Goal: Task Accomplishment & Management: Manage account settings

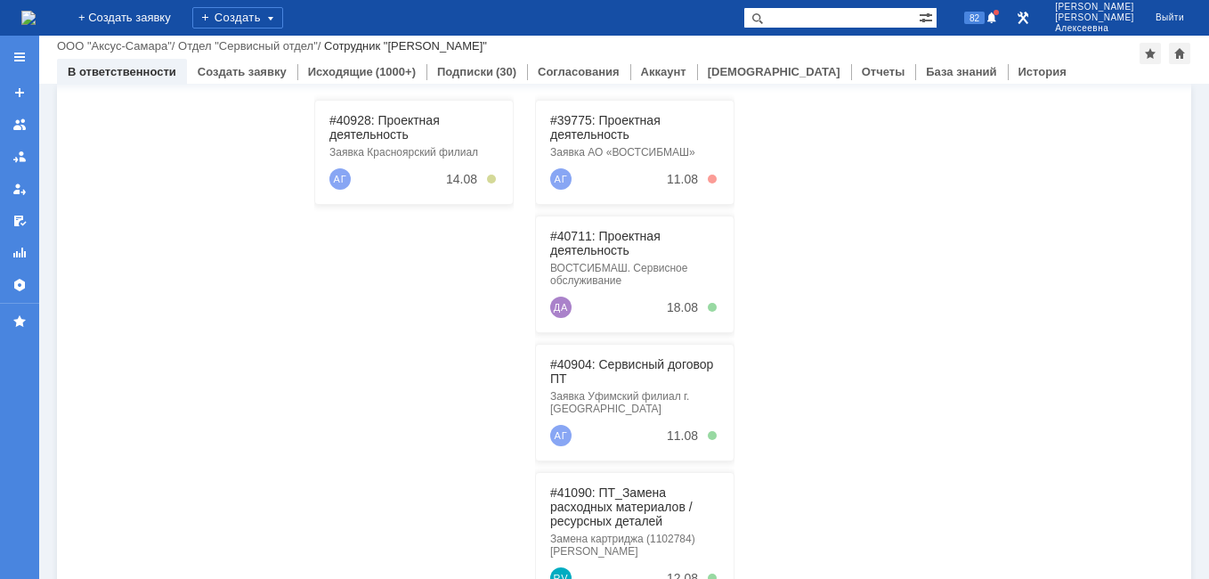
scroll to position [454, 0]
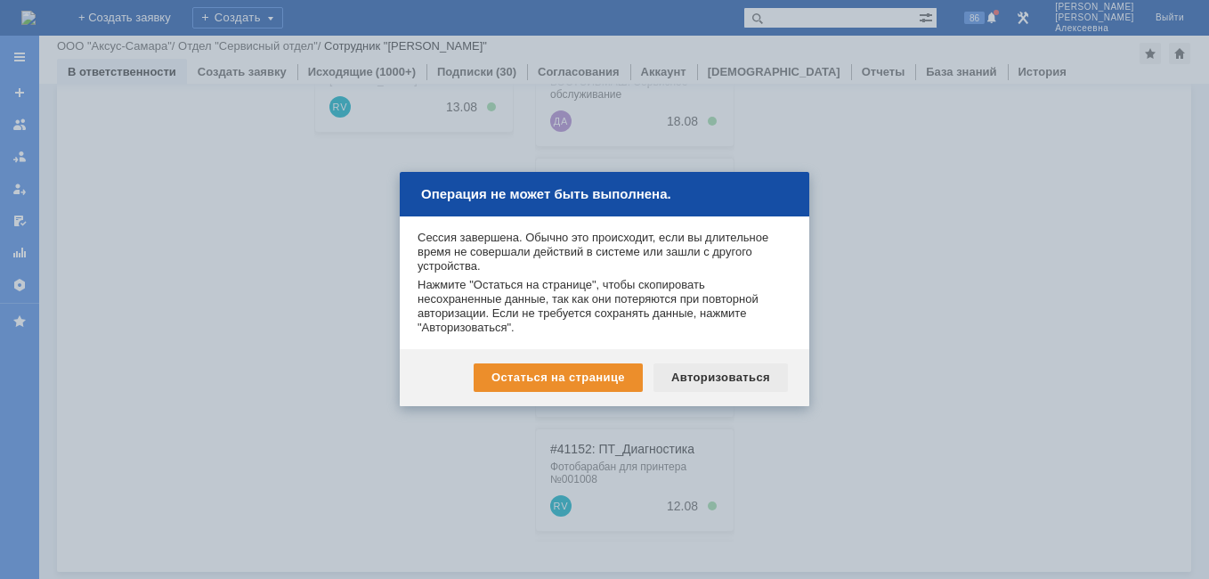
click at [738, 376] on div "Авторизоваться" at bounding box center [721, 377] width 134 height 28
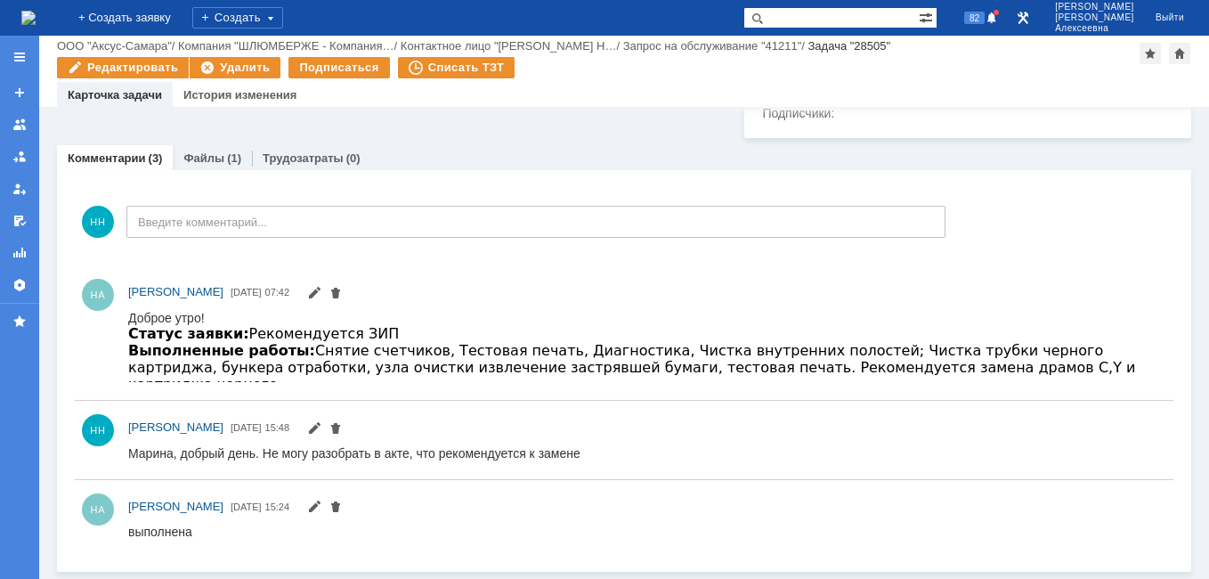
scroll to position [1006, 0]
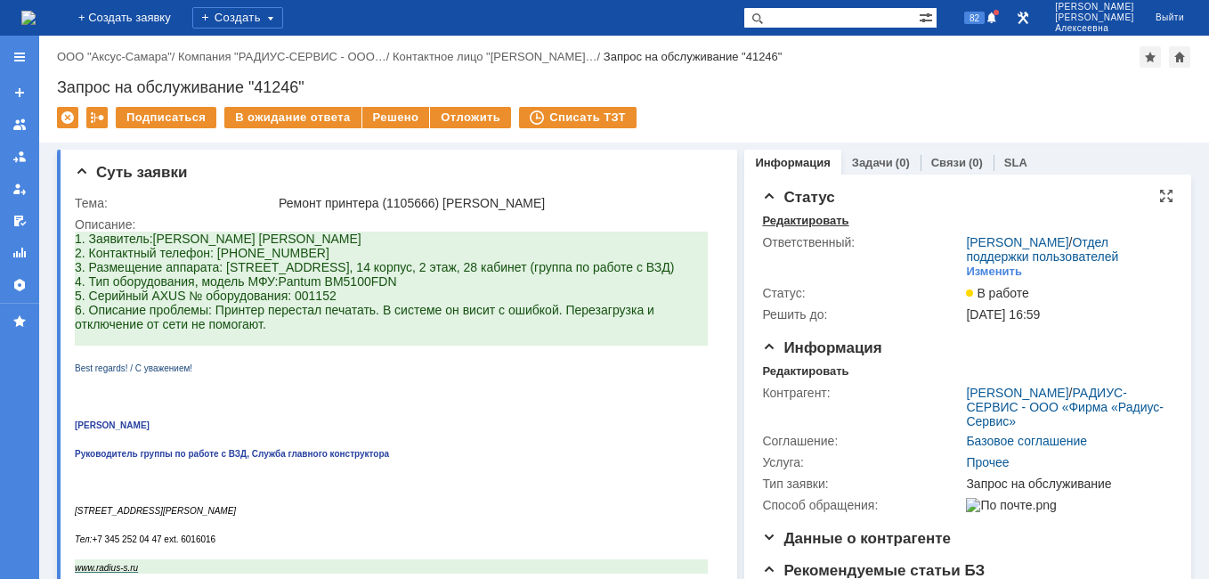
click at [793, 218] on div "Редактировать" at bounding box center [805, 221] width 86 height 14
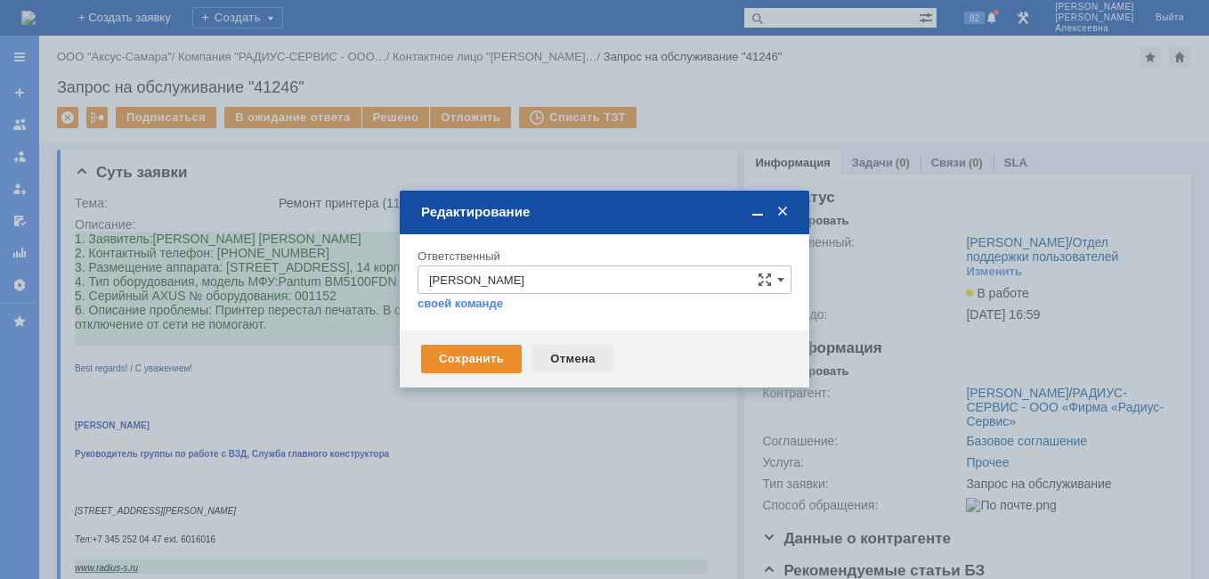
drag, startPoint x: 572, startPoint y: 361, endPoint x: 498, endPoint y: 129, distance: 243.0
click at [573, 361] on div "Отмена" at bounding box center [572, 359] width 81 height 28
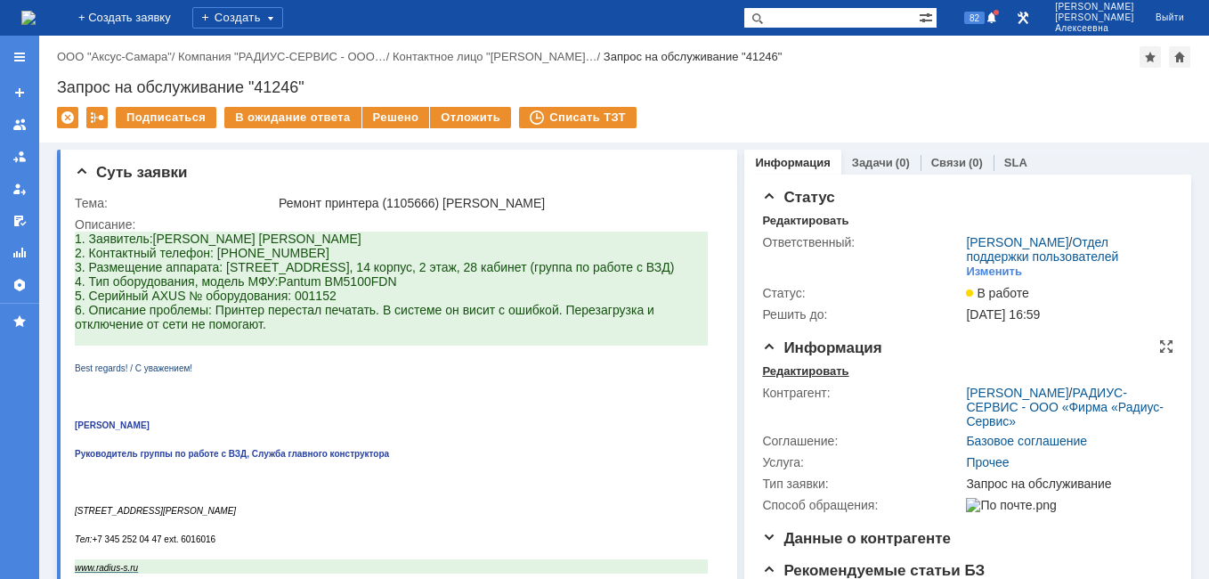
click at [792, 378] on div "Редактировать" at bounding box center [805, 371] width 86 height 14
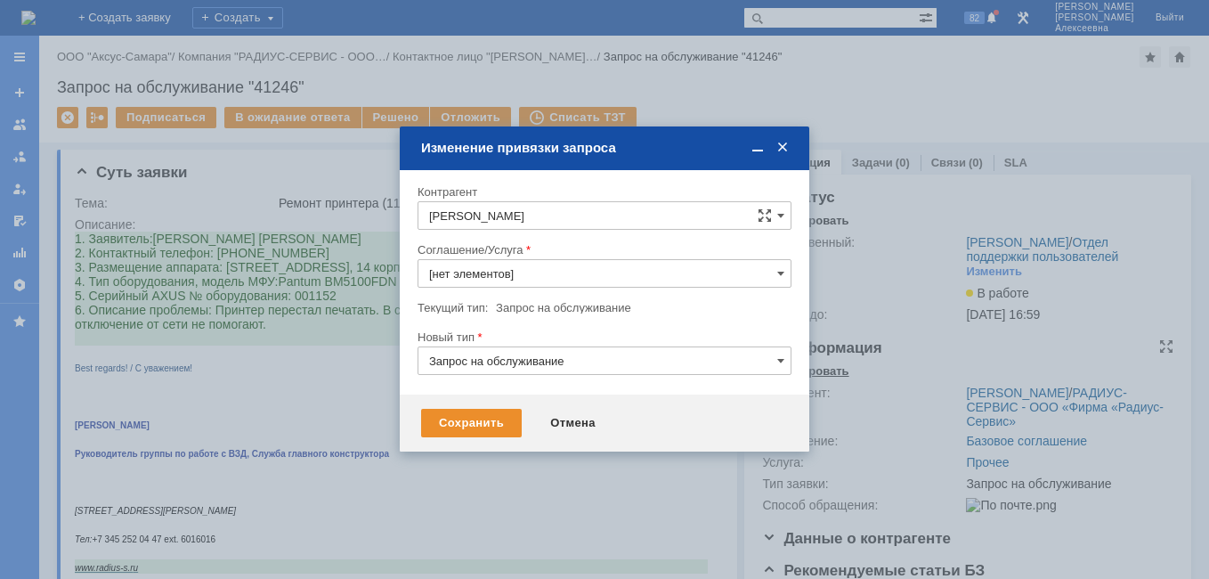
type input "Прочее"
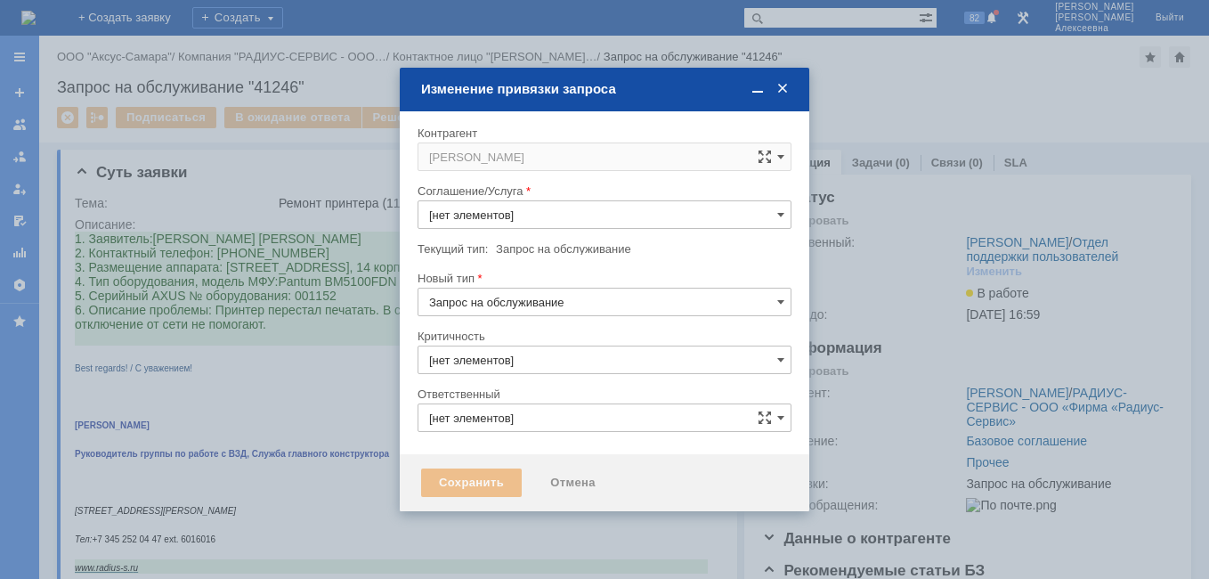
type input "3. Низкая"
type input "[PERSON_NAME]"
type input "Прочее"
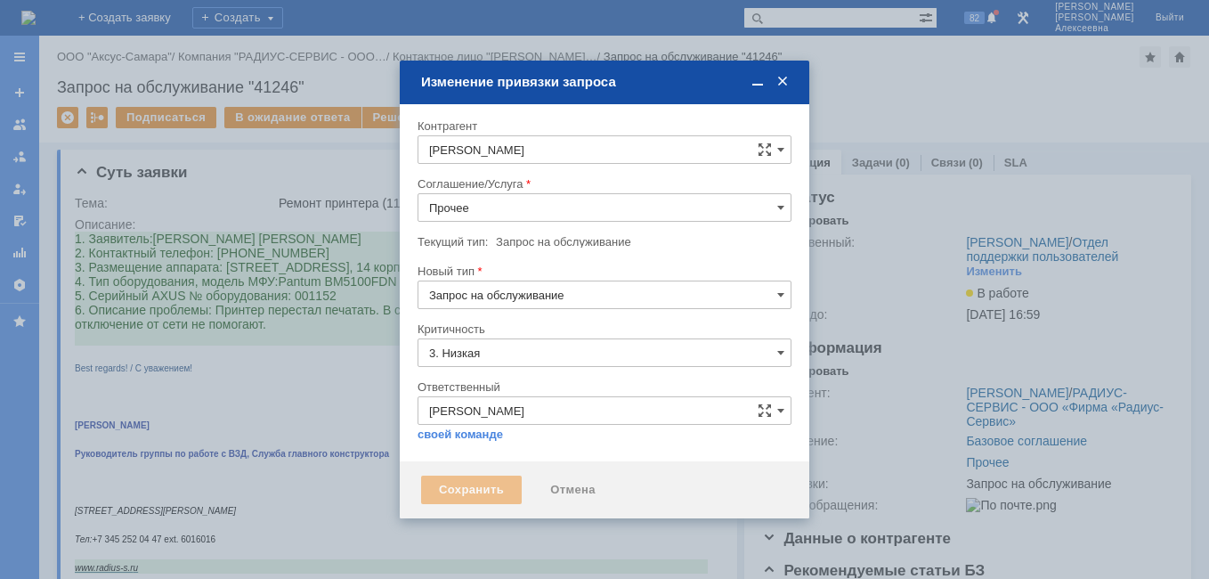
type input "[не указано]"
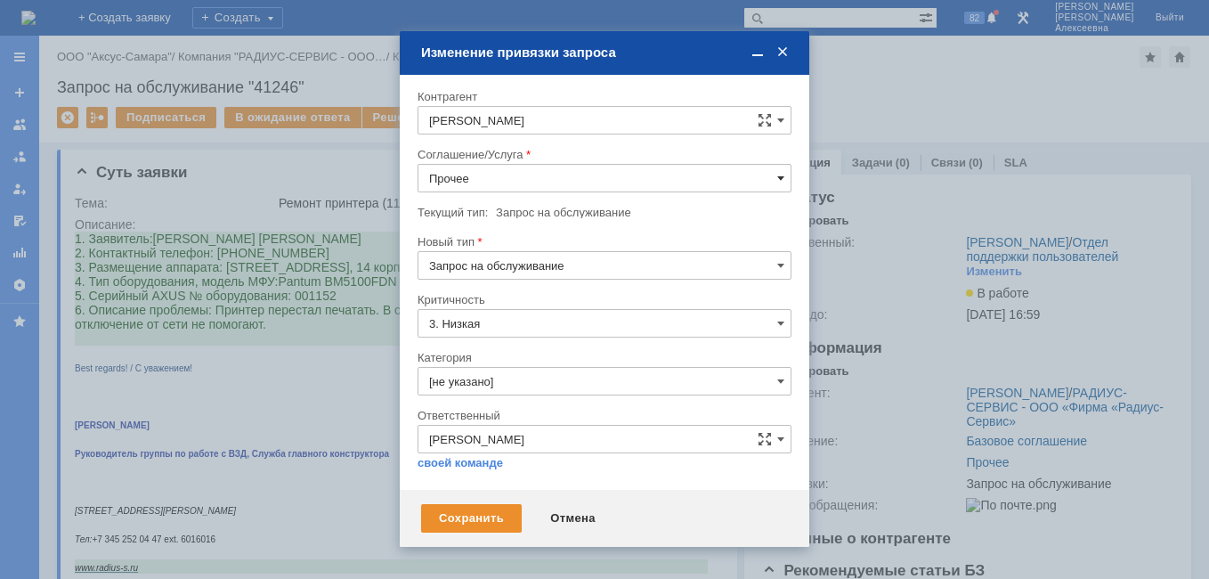
click at [784, 178] on span at bounding box center [780, 178] width 7 height 14
click at [552, 410] on span "Шлюмберже (вся Россия)" at bounding box center [604, 417] width 351 height 14
click at [552, 292] on div "Ответственный Новоженова Наталья Алексеевна себе своей команде" at bounding box center [605, 263] width 374 height 58
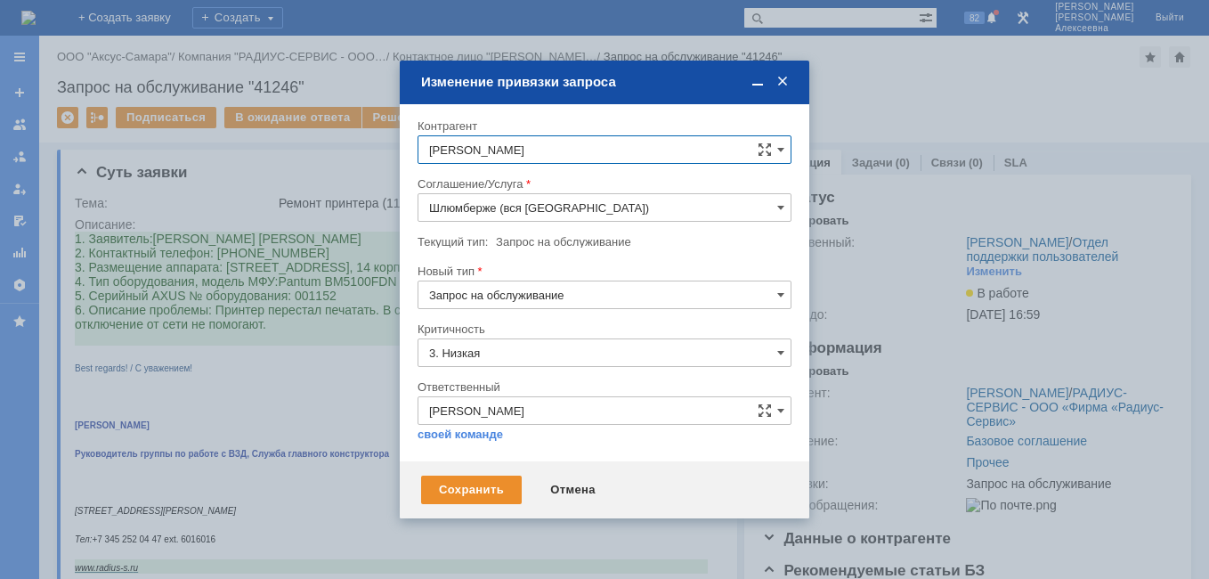
click at [765, 211] on input "Шлюмберже (вся Россия)" at bounding box center [605, 207] width 374 height 28
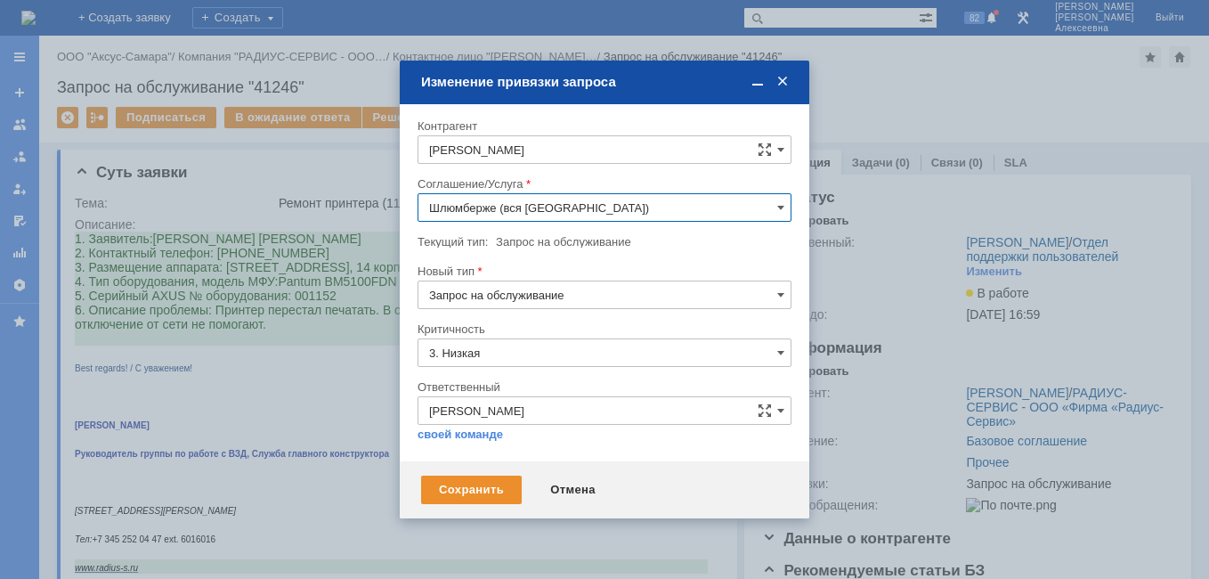
scroll to position [178, 0]
click at [503, 410] on span "ПТ_Диагностика" at bounding box center [604, 415] width 351 height 14
type input "ПТ_Диагностика"
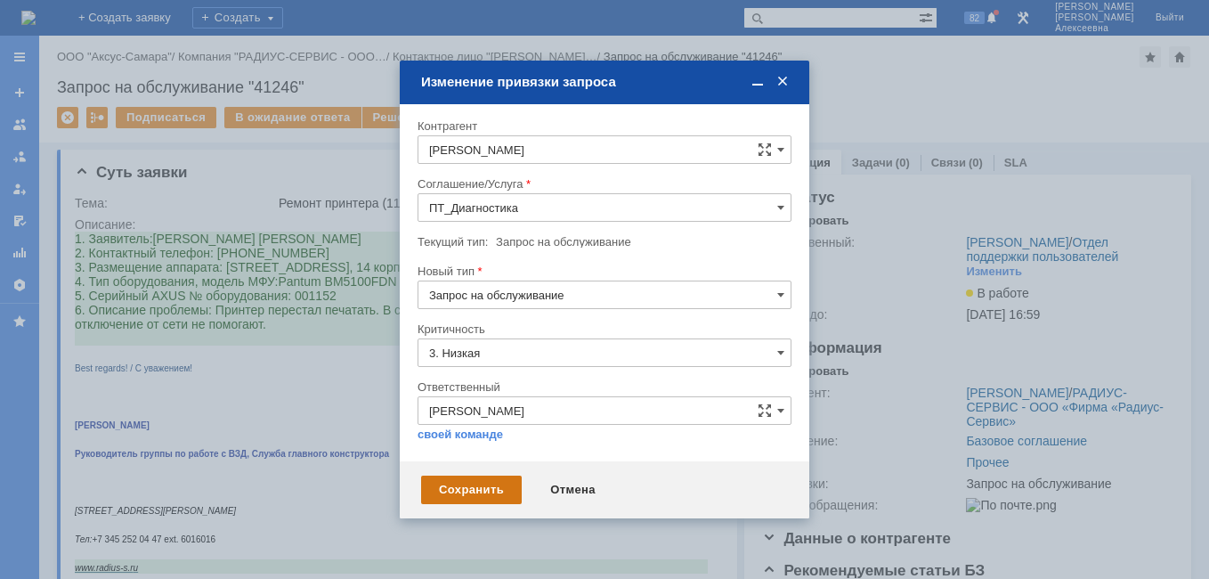
click at [487, 490] on div "Сохранить" at bounding box center [471, 489] width 101 height 28
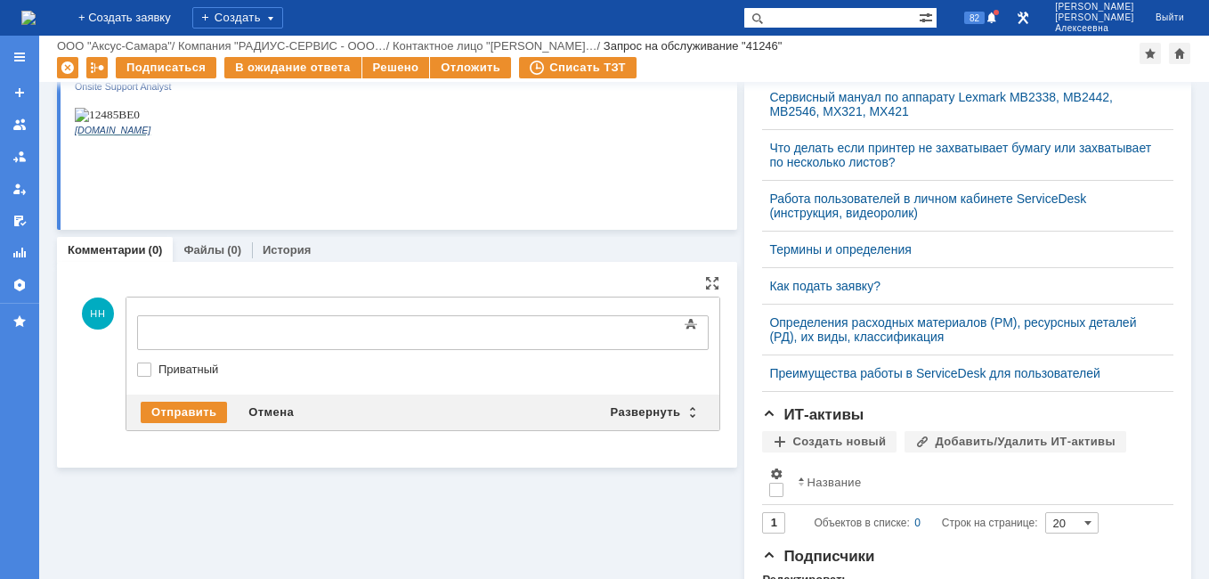
scroll to position [0, 0]
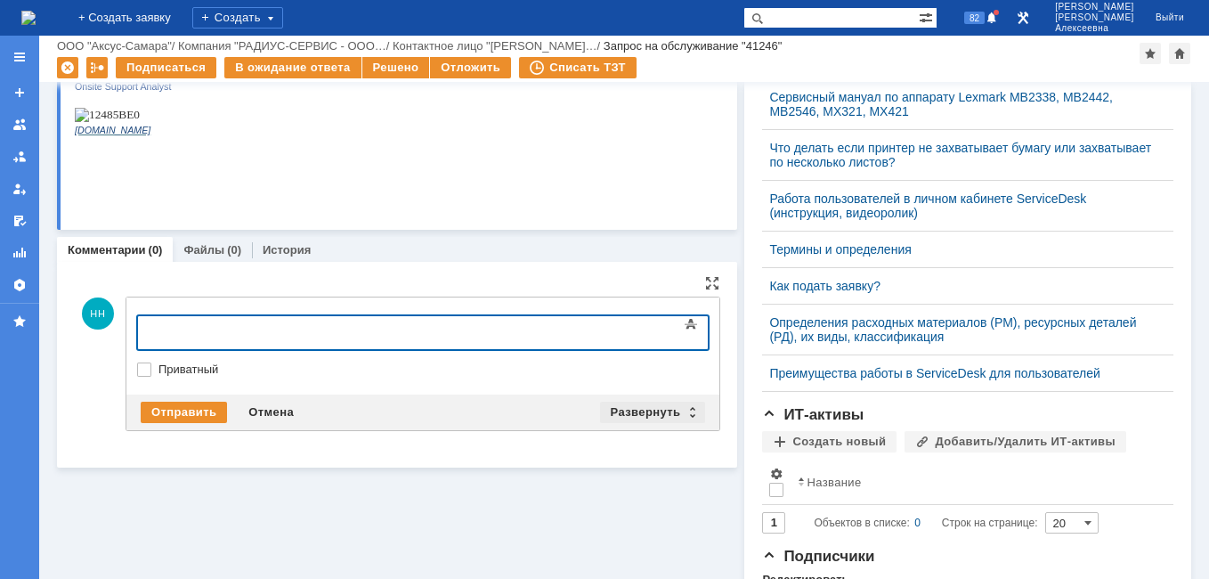
click at [687, 418] on div "Развернуть" at bounding box center [653, 412] width 106 height 21
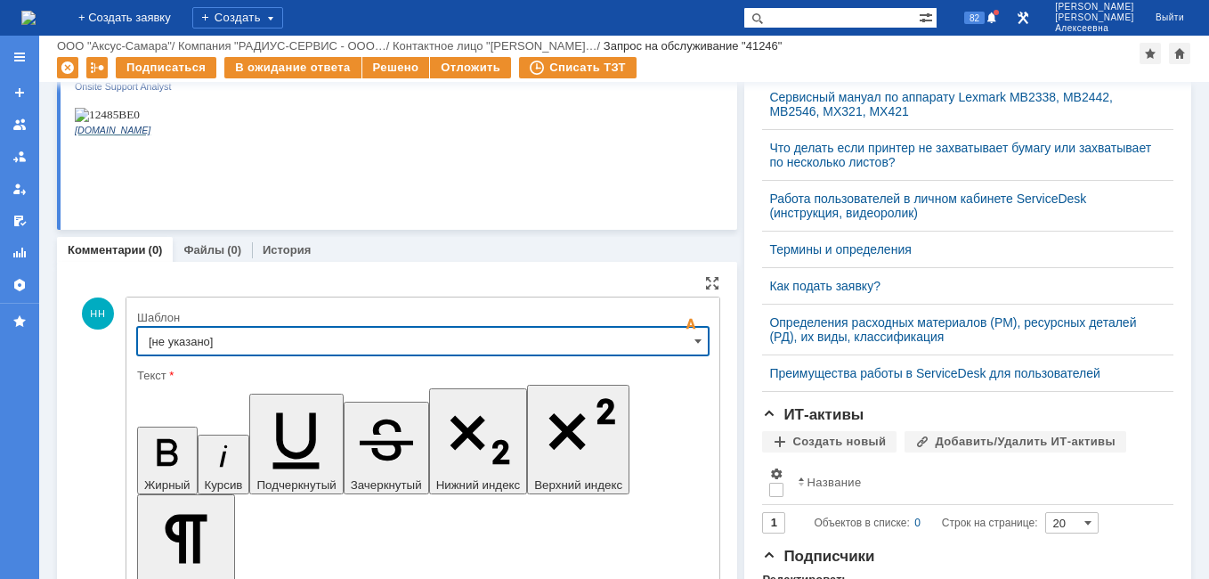
click at [681, 345] on input "[не указано]" at bounding box center [423, 341] width 572 height 28
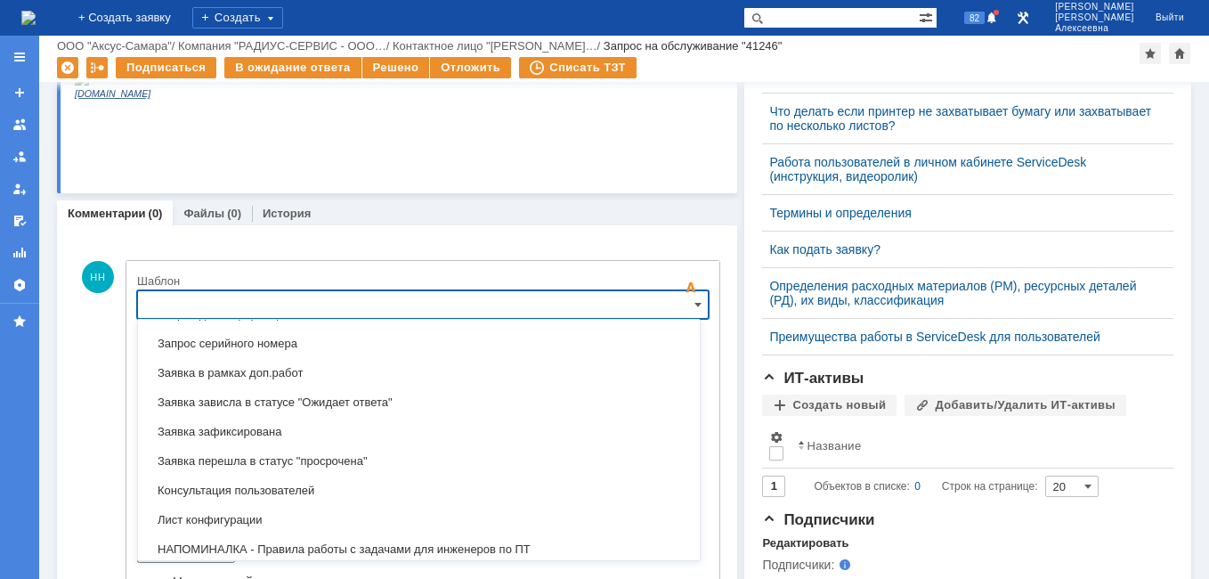
scroll to position [968, 0]
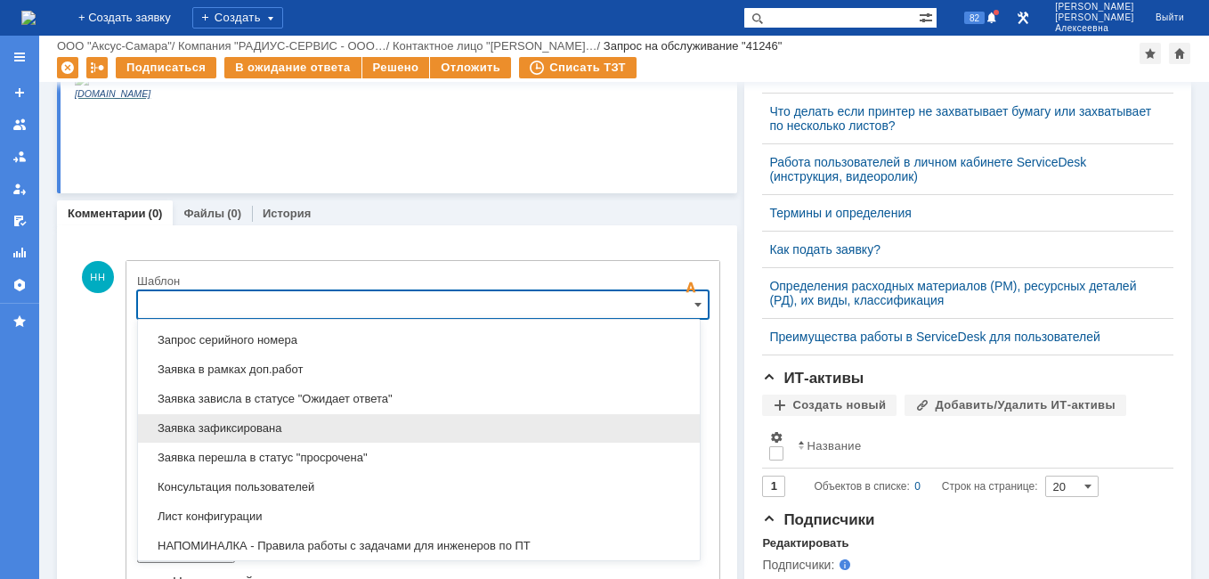
click at [272, 427] on span "Заявка зафиксирована" at bounding box center [419, 428] width 540 height 14
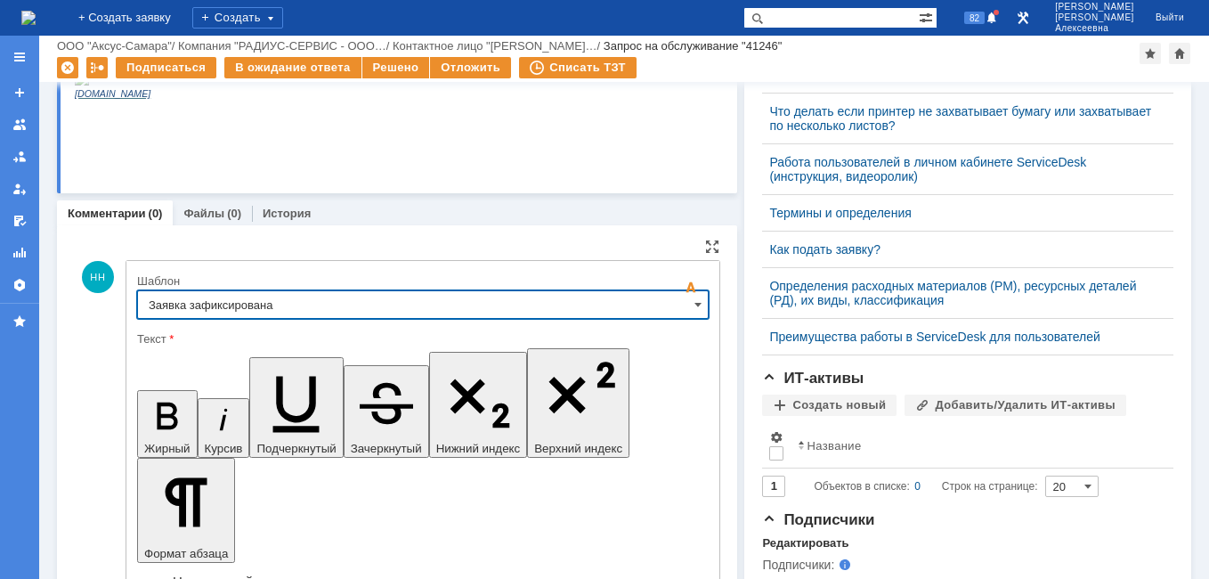
type input "Заявка зафиксирована"
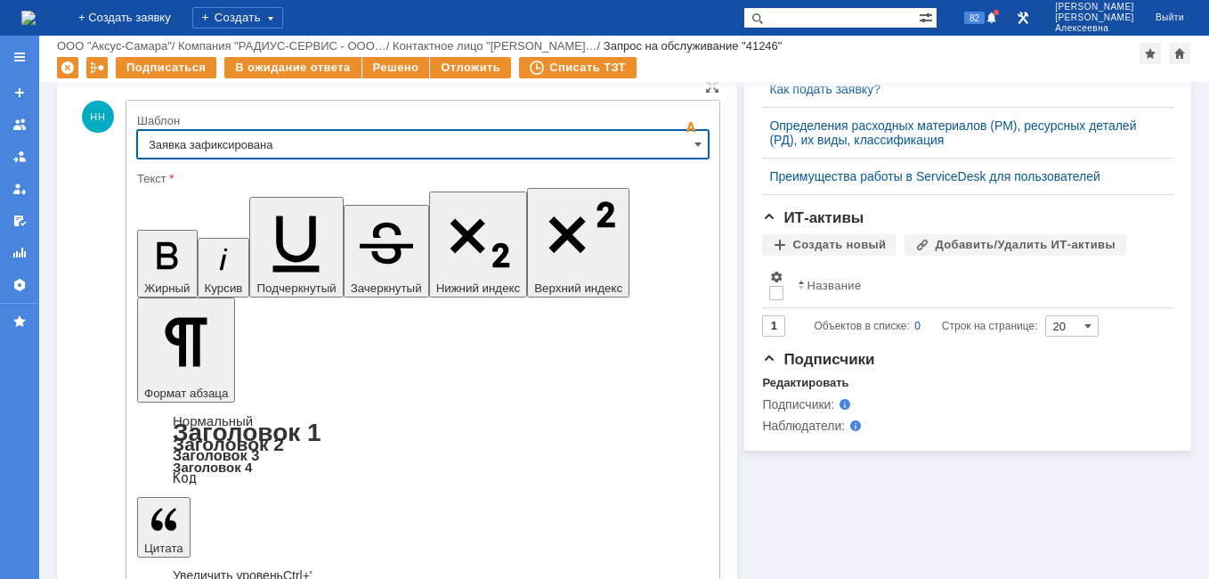
scroll to position [744, 0]
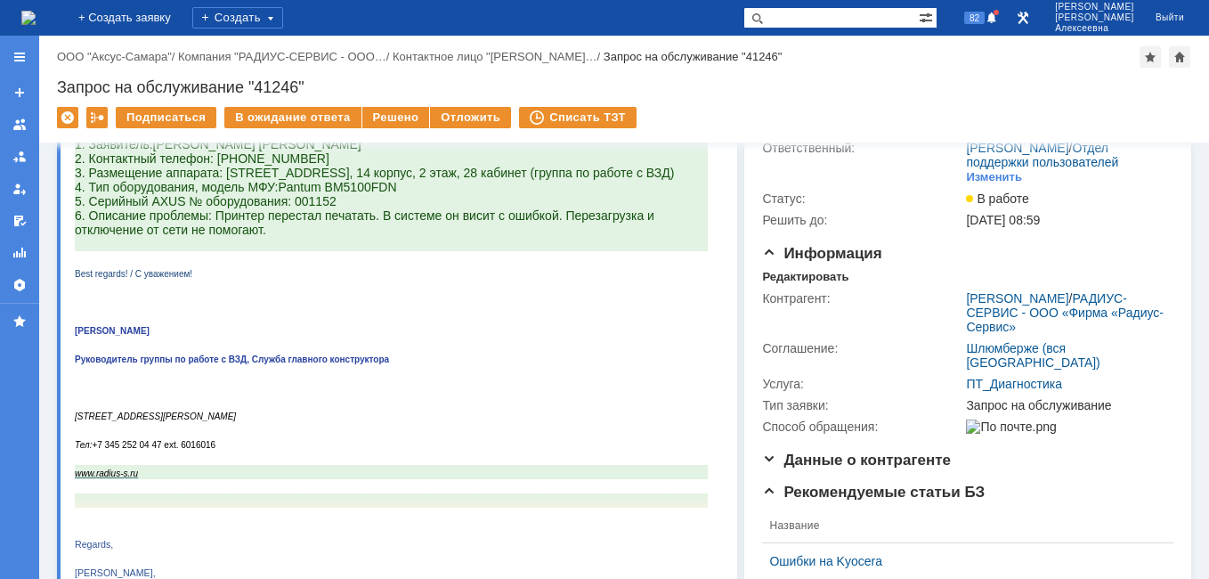
scroll to position [0, 0]
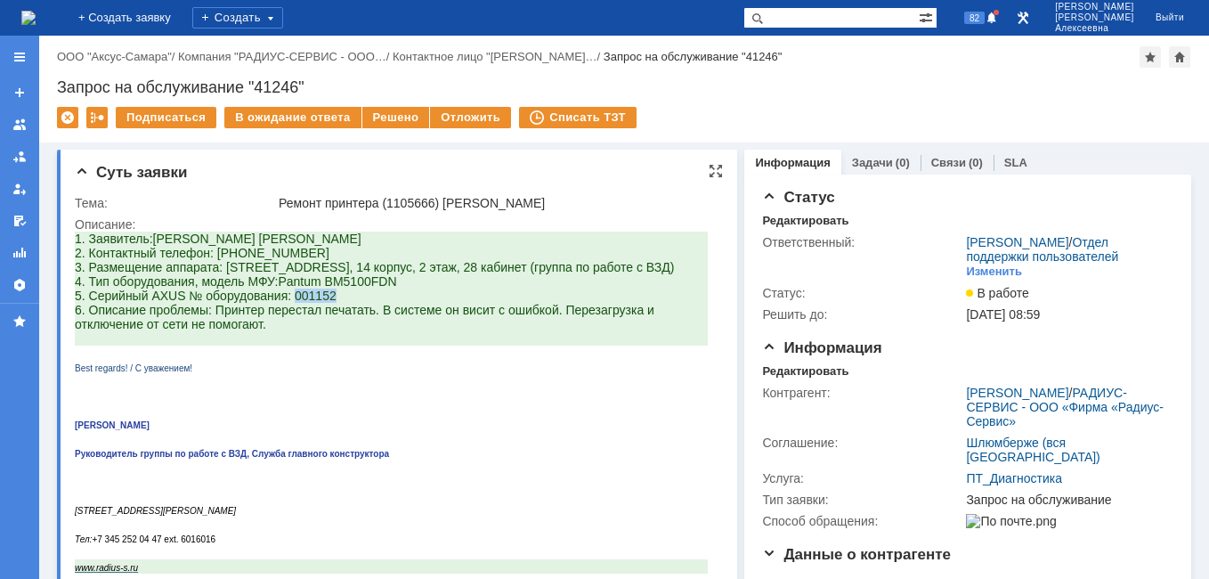
drag, startPoint x: 337, startPoint y: 307, endPoint x: 295, endPoint y: 310, distance: 41.9
click at [295, 310] on p "1. Заявитель: Bogdanov Pavel 2. Контактный телефон: 89125805117 3. Размещение а…" at bounding box center [391, 282] width 633 height 100
copy span "001152"
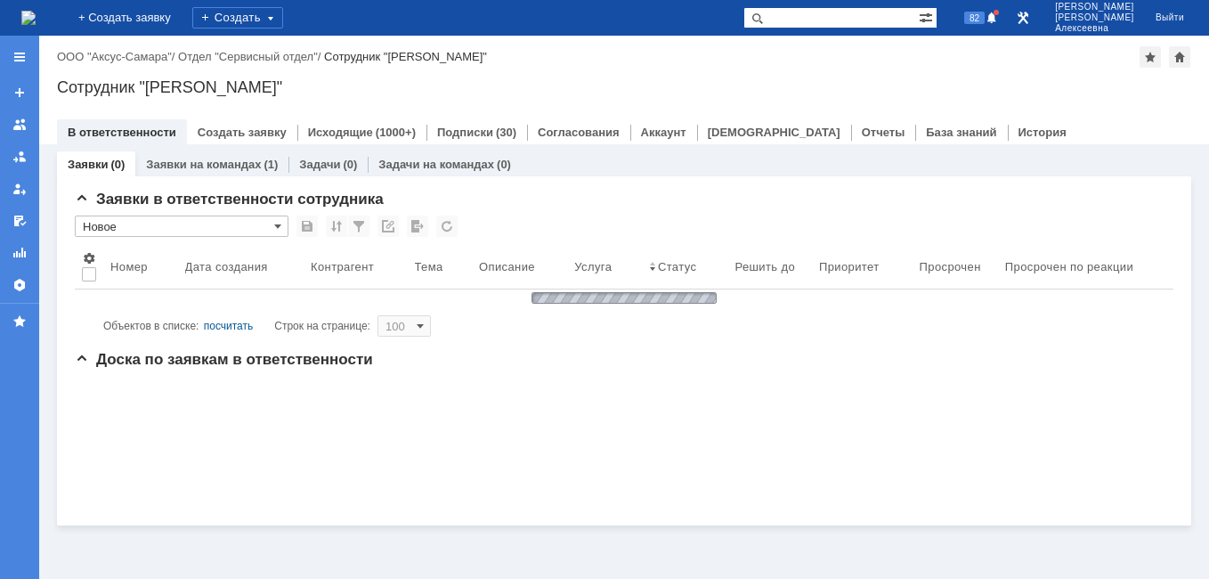
click at [843, 15] on input "text" at bounding box center [831, 17] width 175 height 21
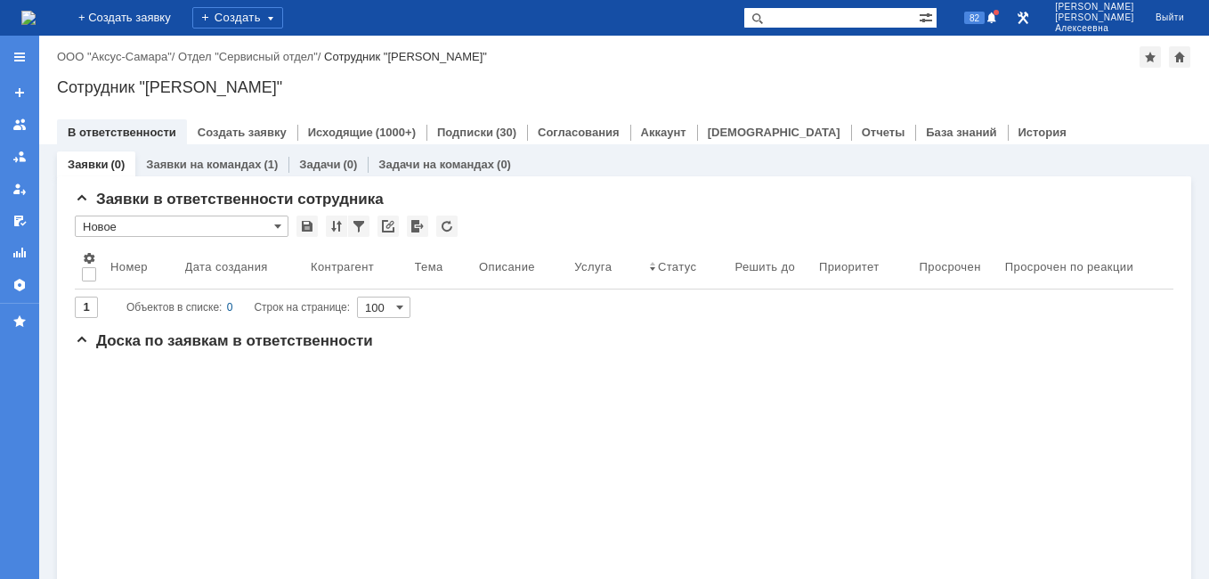
paste input "41221"
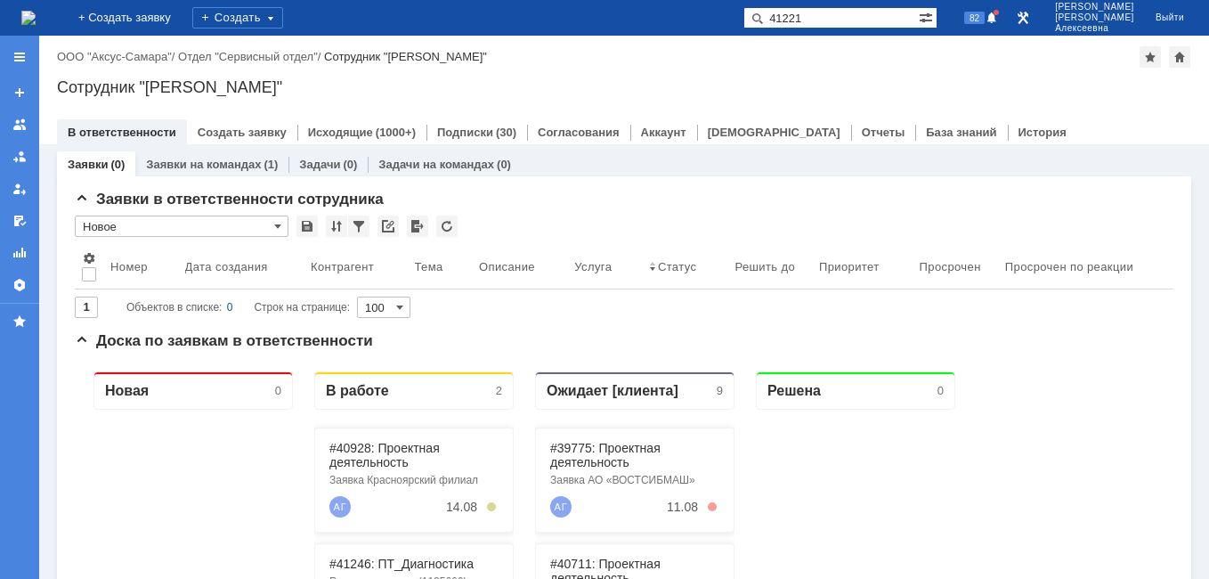
type input "41221"
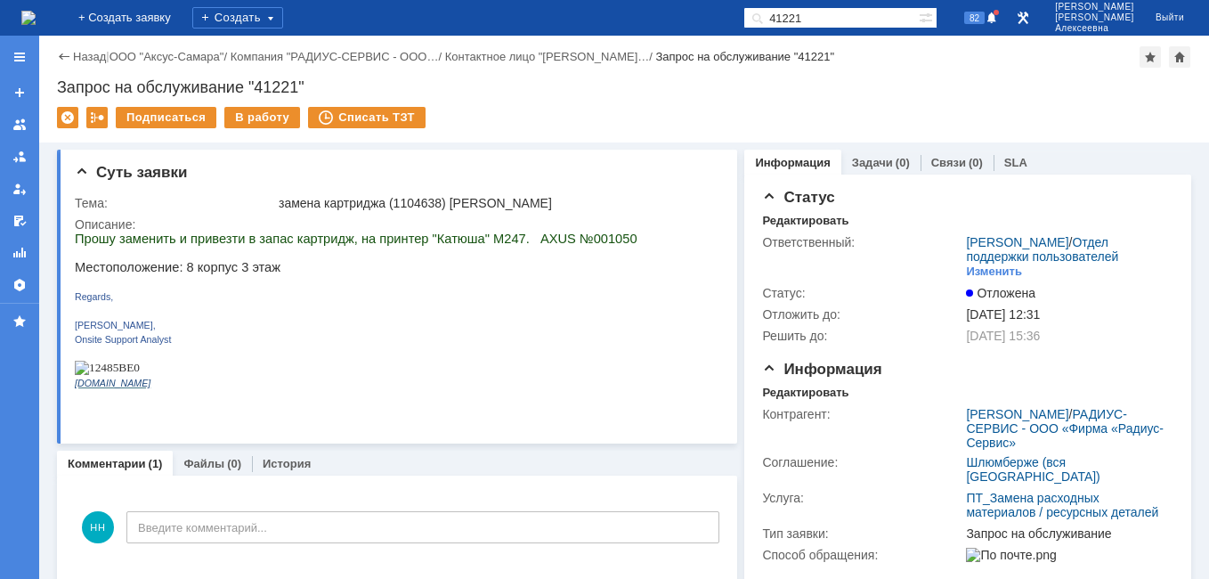
click at [36, 20] on img at bounding box center [28, 18] width 14 height 14
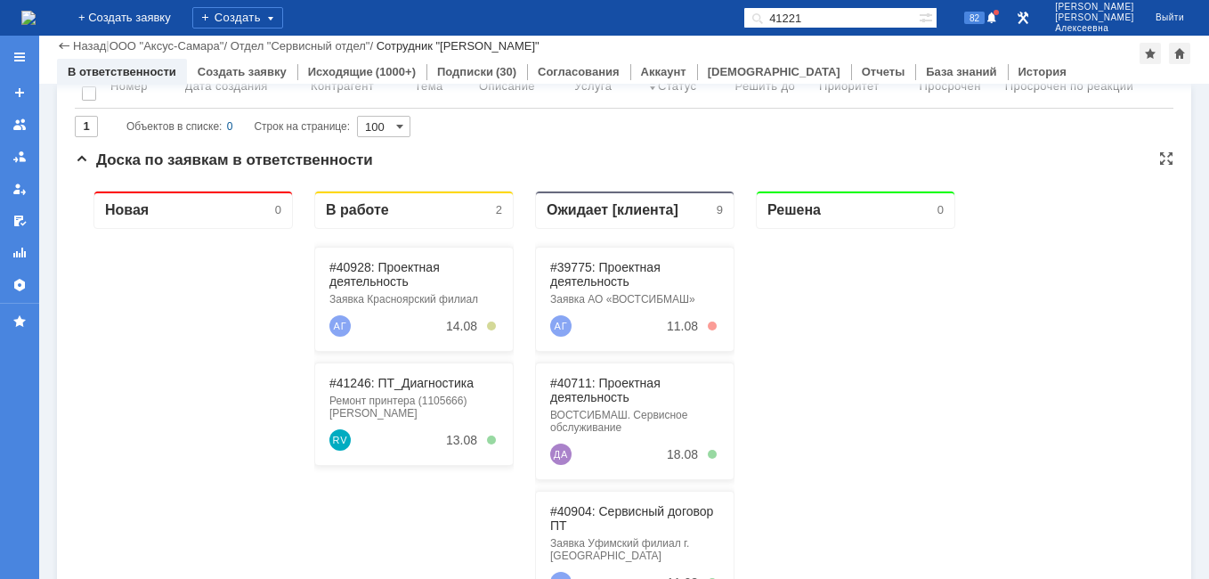
scroll to position [267, 0]
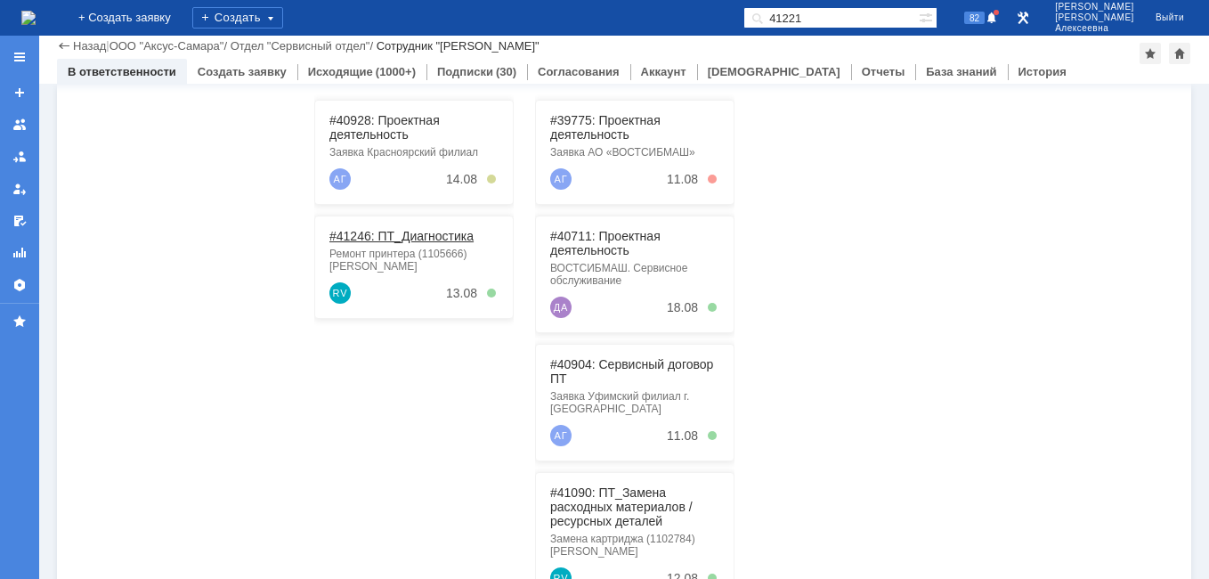
click at [410, 237] on link "#41246: ПТ_Диагностика" at bounding box center [401, 236] width 144 height 14
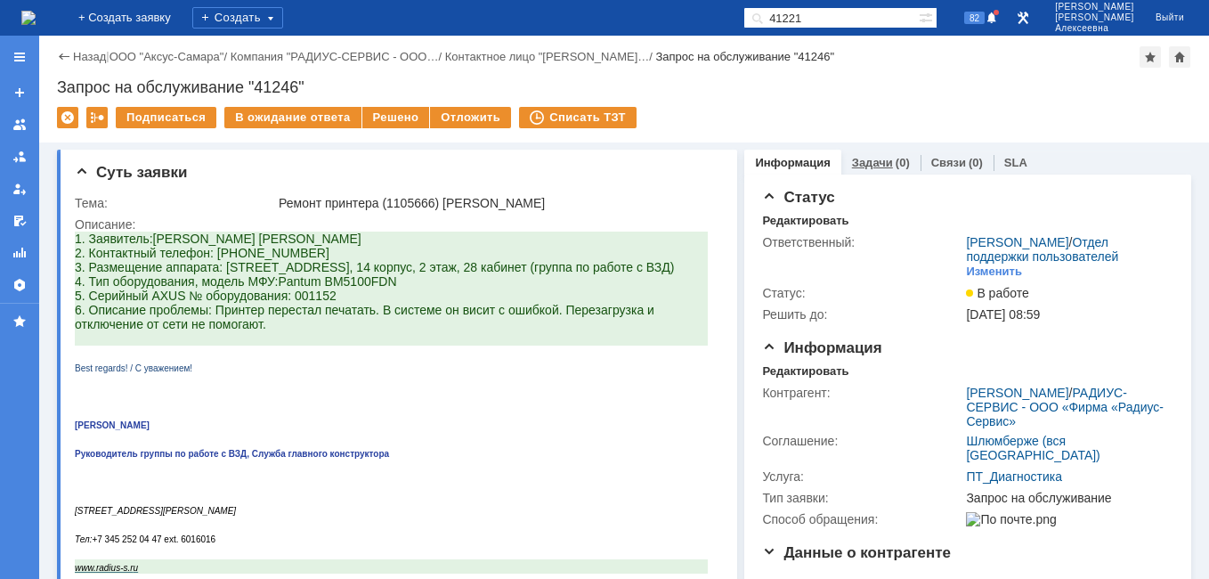
click at [867, 167] on link "Задачи" at bounding box center [872, 162] width 41 height 13
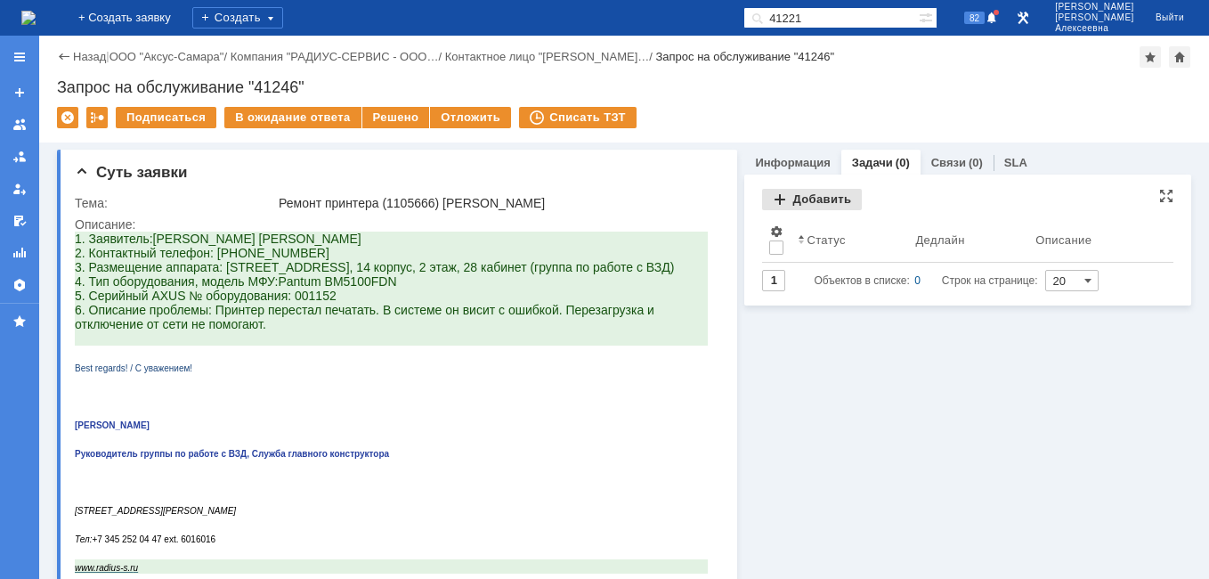
click at [803, 199] on div "Добавить" at bounding box center [812, 199] width 100 height 21
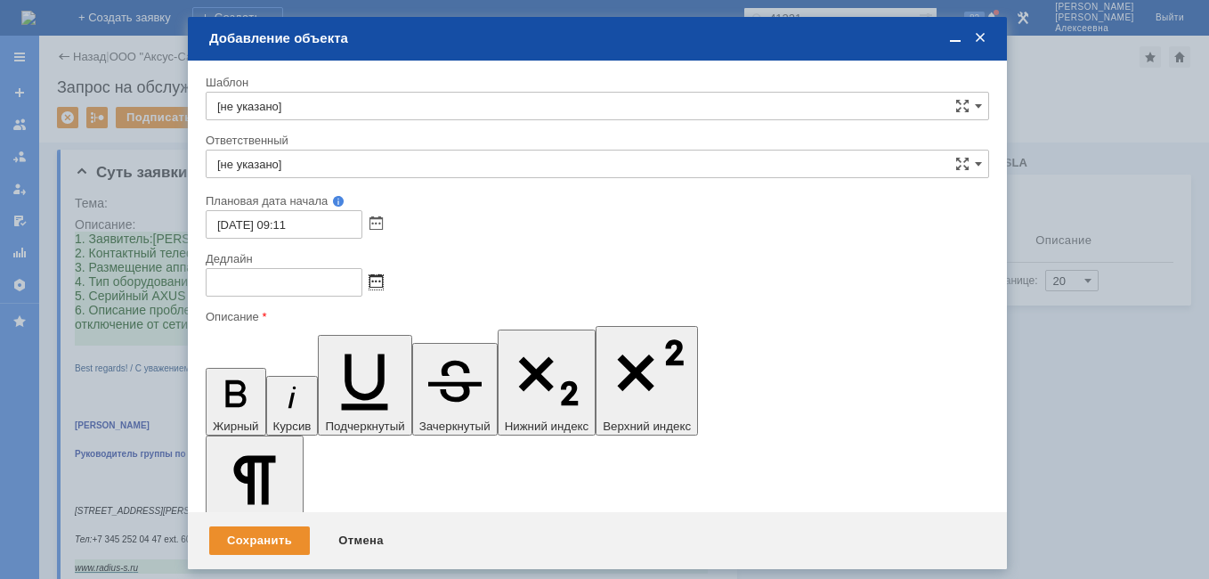
click at [378, 278] on span at bounding box center [376, 282] width 13 height 14
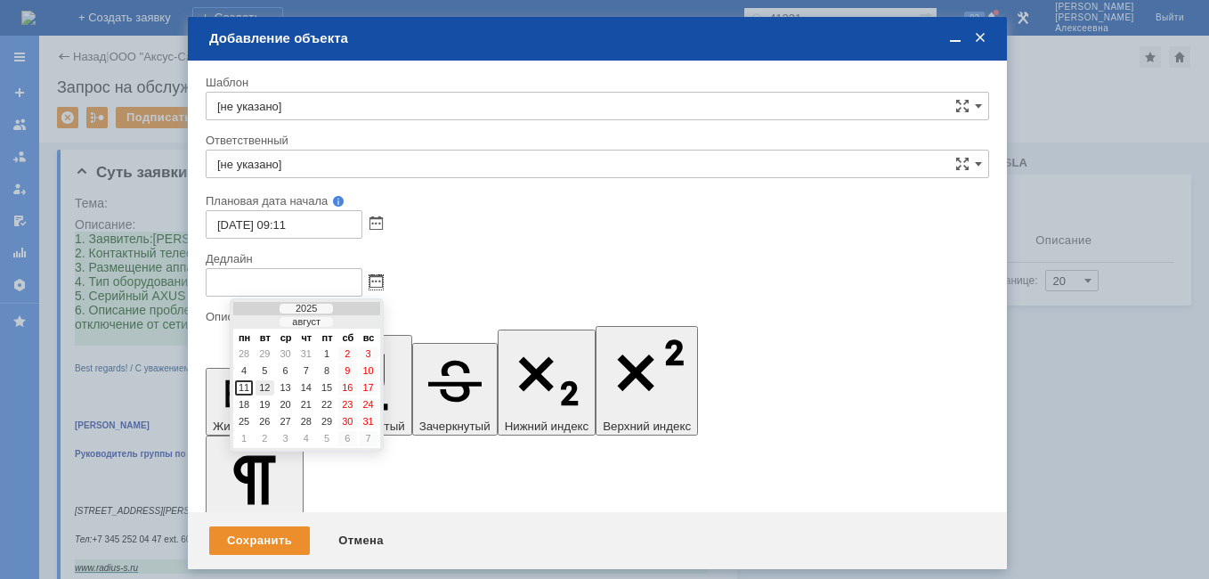
click at [271, 386] on div "12" at bounding box center [265, 387] width 18 height 15
type input "12.08.2025 09:11"
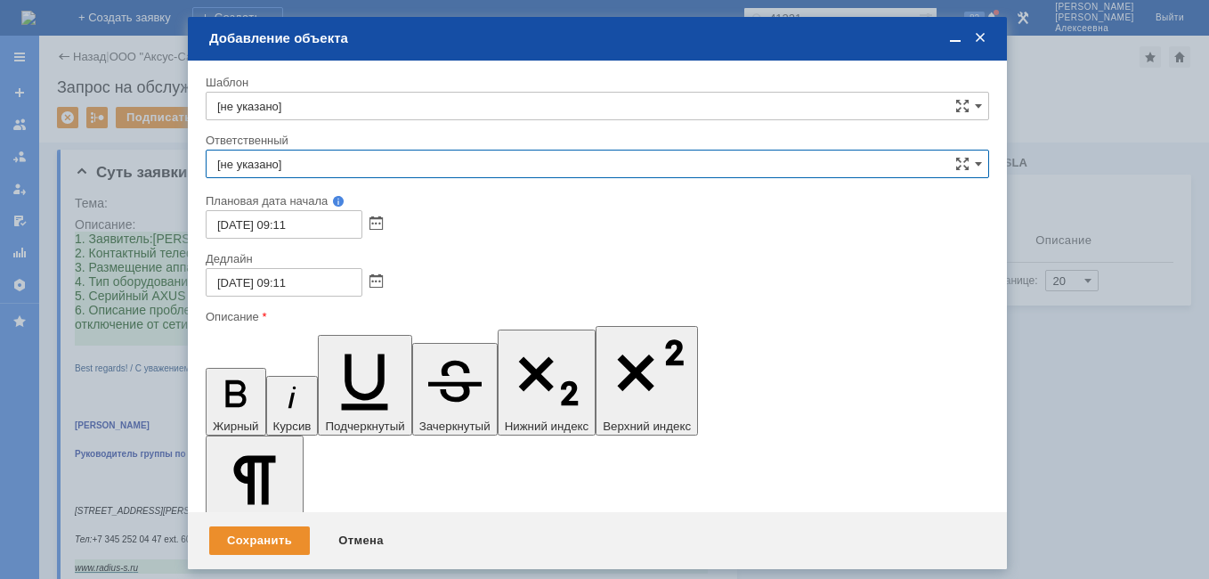
click at [264, 161] on input "[не указано]" at bounding box center [598, 164] width 784 height 28
click at [297, 292] on span "менеджер МИКО" at bounding box center [597, 294] width 760 height 14
type input "менеджер МИКО"
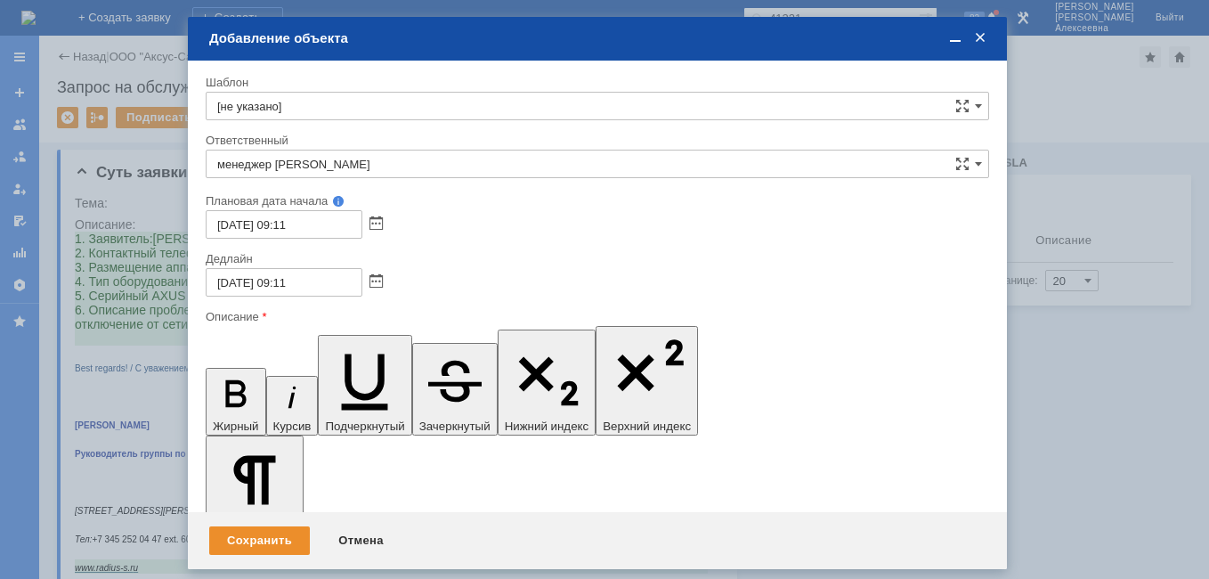
scroll to position [486, 6]
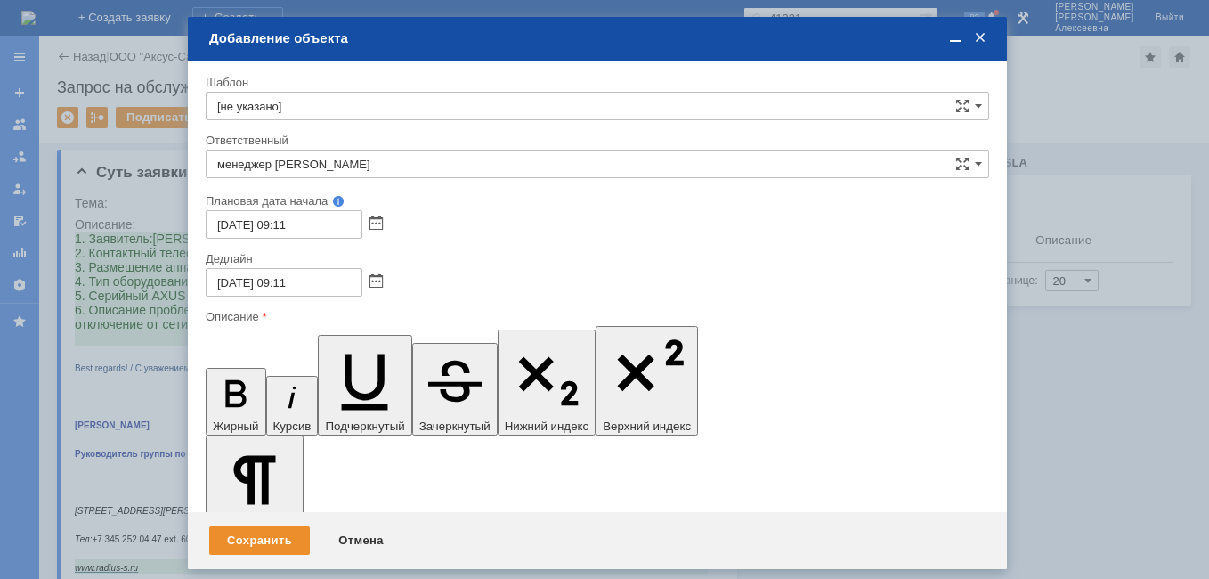
drag, startPoint x: 331, startPoint y: 5109, endPoint x: 228, endPoint y: 5084, distance: 106.3
drag, startPoint x: 216, startPoint y: 334, endPoint x: 221, endPoint y: 345, distance: 12.4
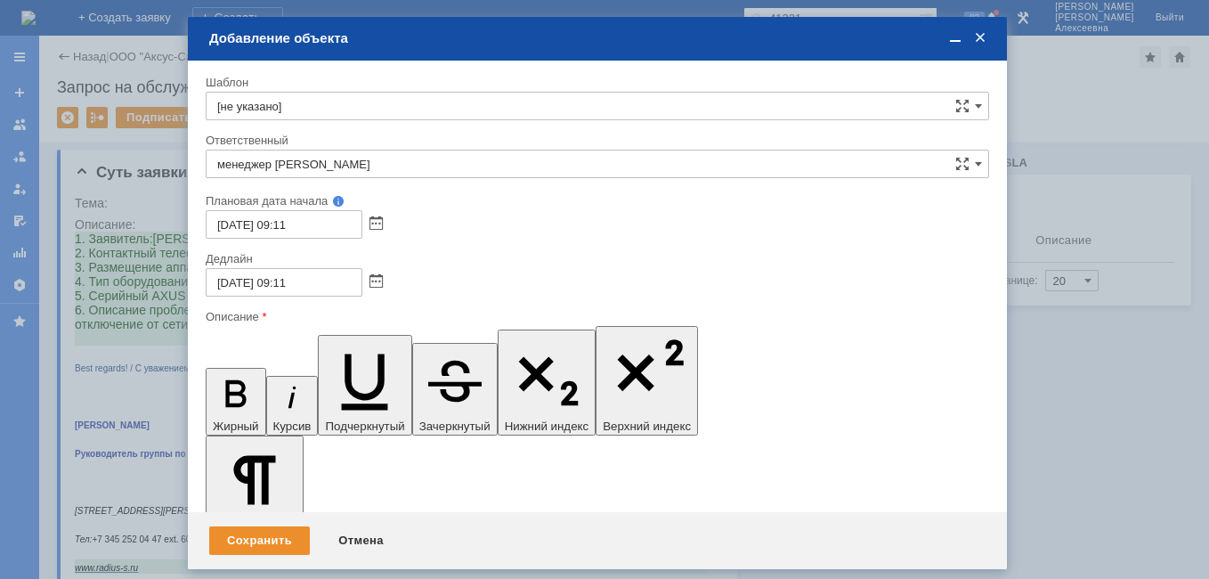
click at [225, 380] on icon "button" at bounding box center [235, 393] width 20 height 27
drag, startPoint x: 293, startPoint y: 5140, endPoint x: 351, endPoint y: 5148, distance: 58.4
click at [957, 36] on span at bounding box center [956, 38] width 18 height 16
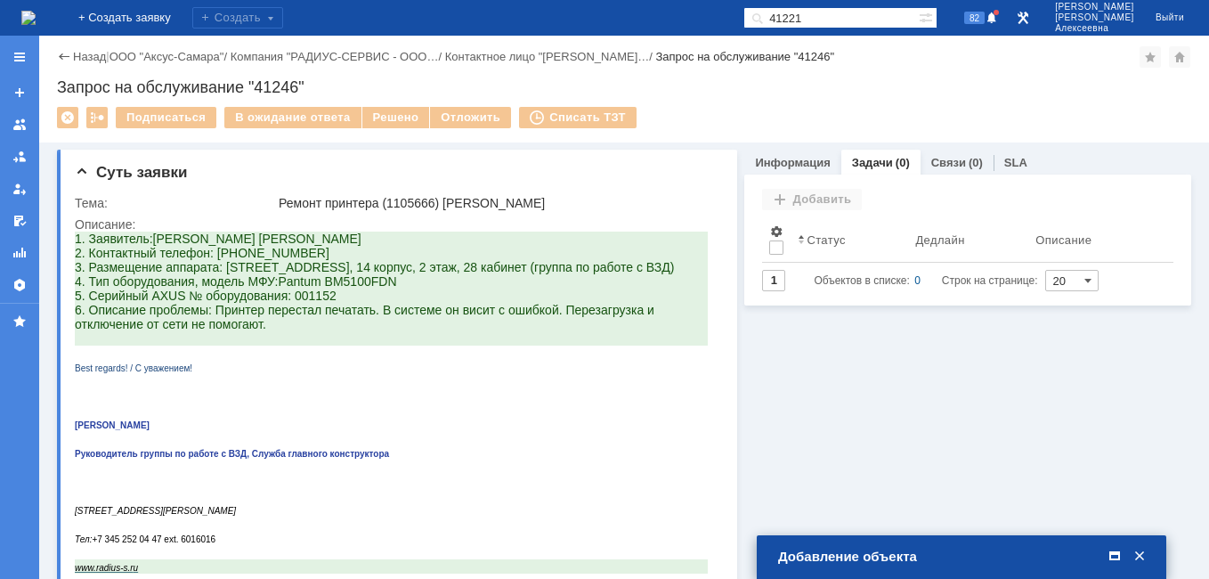
click at [1115, 557] on span at bounding box center [1115, 557] width 18 height 16
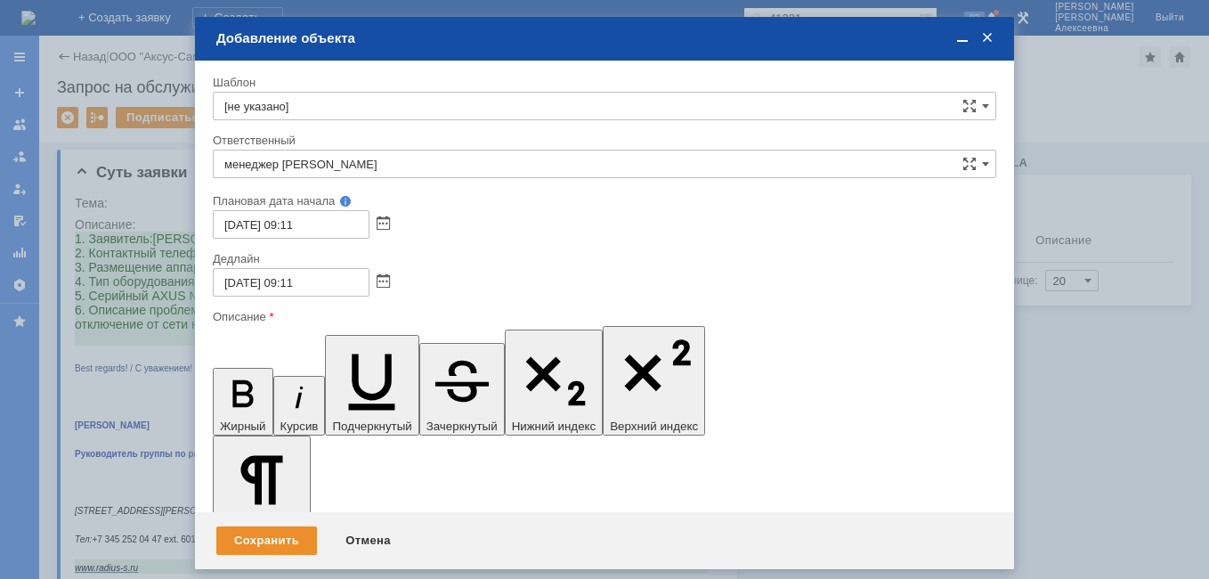
click at [963, 45] on span at bounding box center [963, 38] width 18 height 16
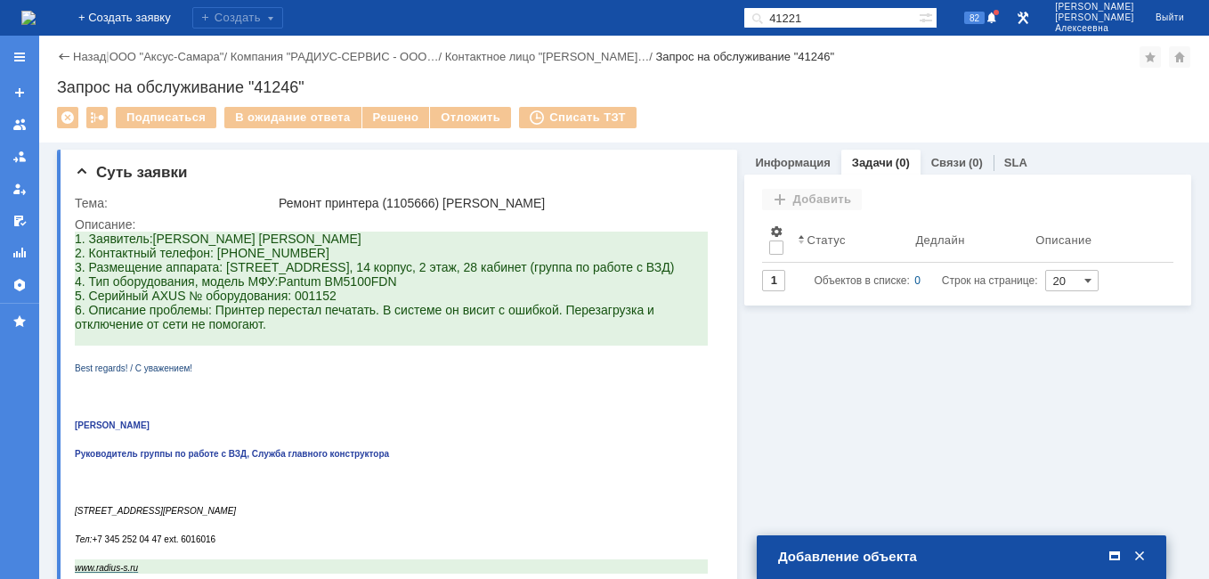
click at [1116, 554] on span at bounding box center [1115, 557] width 18 height 16
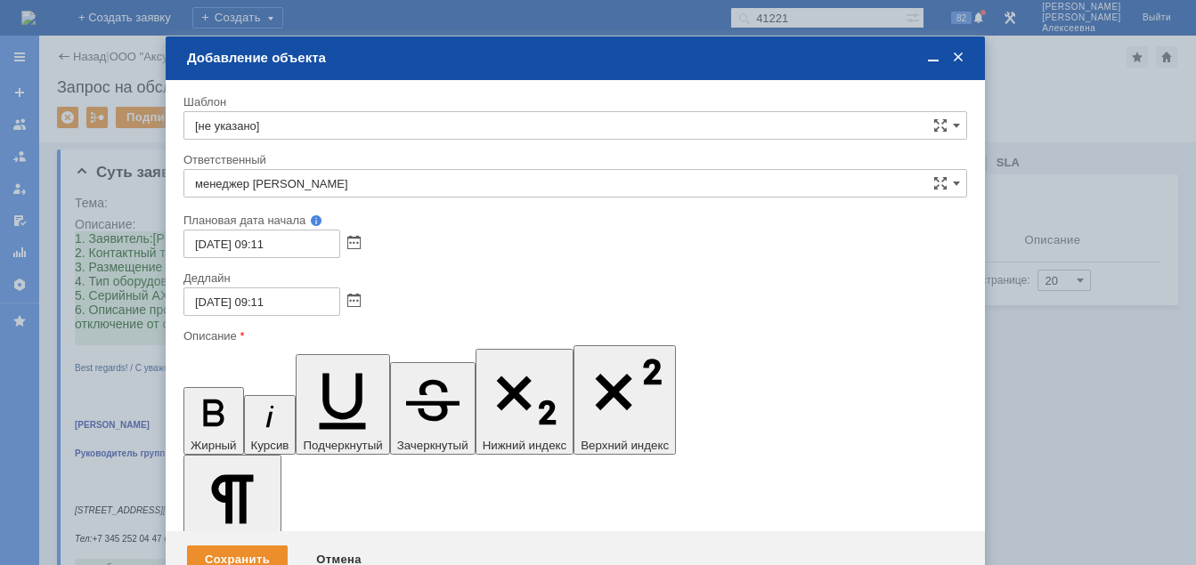
drag, startPoint x: 602, startPoint y: 45, endPoint x: 730, endPoint y: 89, distance: 135.4
click at [573, 66] on div "Добавление объекта" at bounding box center [577, 58] width 780 height 16
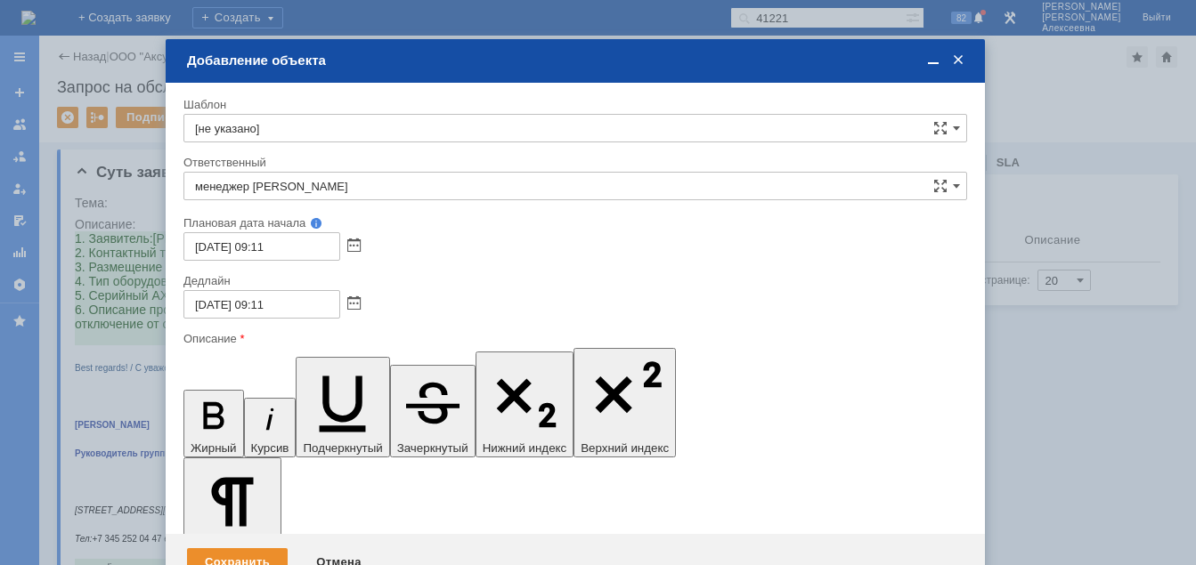
click at [929, 59] on span at bounding box center [933, 61] width 18 height 16
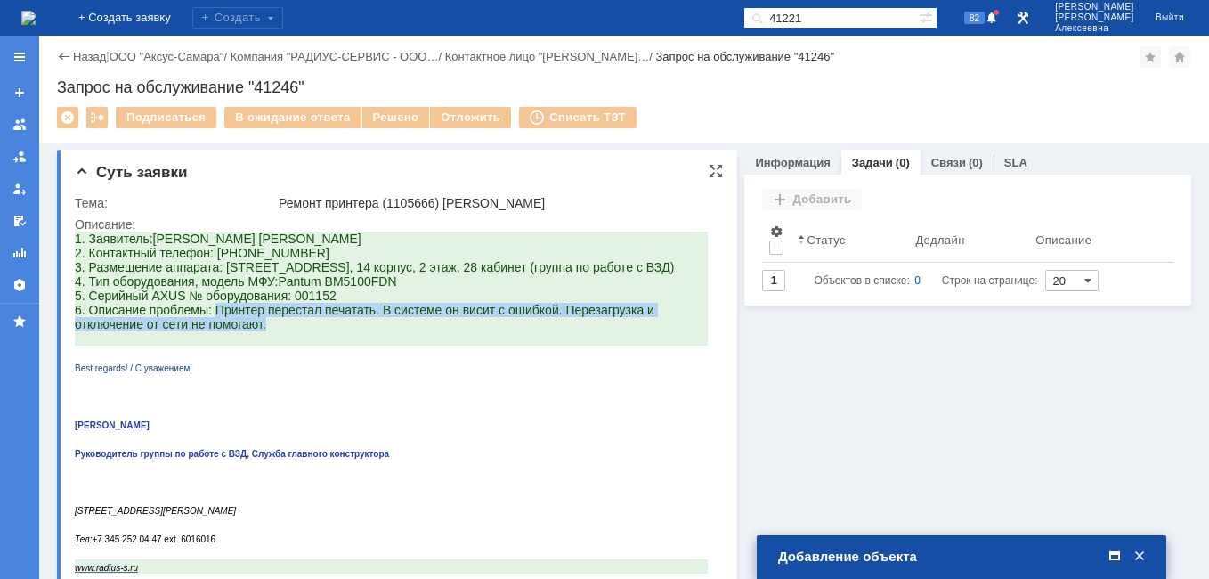
drag, startPoint x: 264, startPoint y: 338, endPoint x: 217, endPoint y: 319, distance: 51.1
click at [217, 319] on span "5. Серийный AXUS № оборудования: 001152 6. Описание проблемы: Принтер перестал …" at bounding box center [365, 310] width 580 height 43
drag, startPoint x: 217, startPoint y: 319, endPoint x: 241, endPoint y: 329, distance: 26.3
copy span "Принтер перестал печатать. В системе он висит с ошибкой. Перезагрузка и отключе…"
click at [1110, 559] on span at bounding box center [1115, 557] width 18 height 16
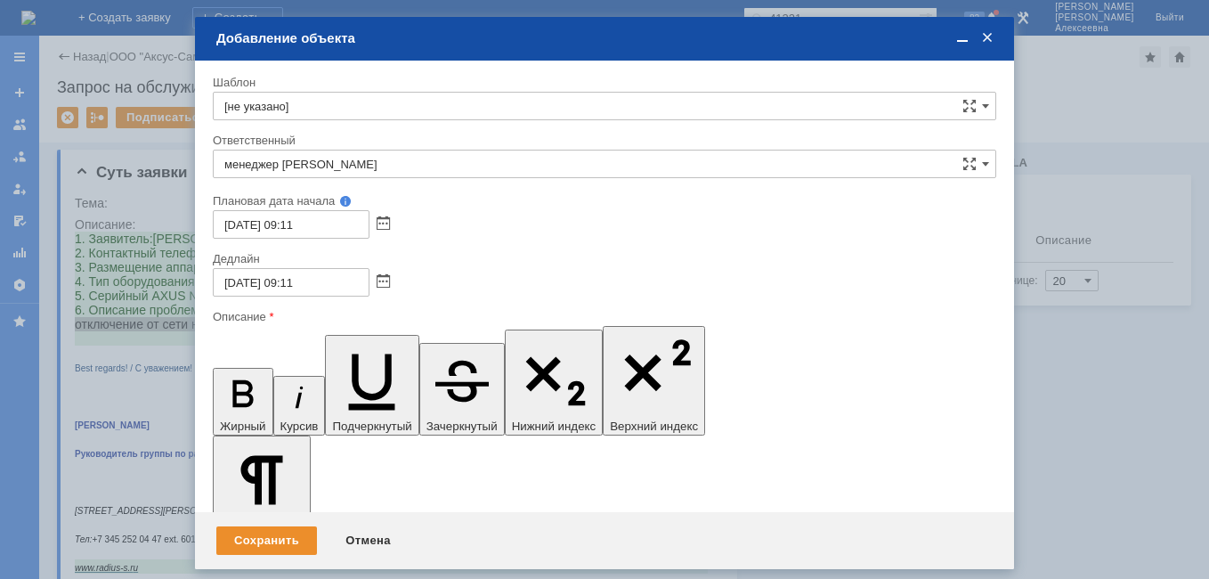
click at [958, 37] on span at bounding box center [963, 38] width 18 height 16
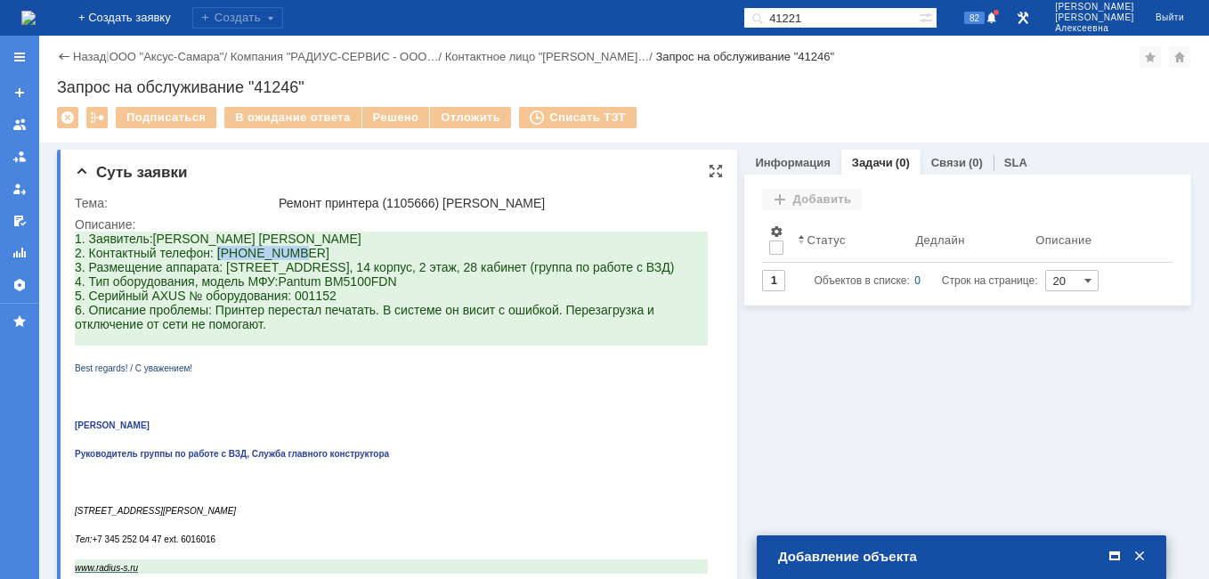
drag, startPoint x: 321, startPoint y: 248, endPoint x: 218, endPoint y: 254, distance: 102.6
click at [218, 254] on p "1. Заявитель: Bogdanov Pavel 2. Контактный телефон: 89125805117 3. Размещение а…" at bounding box center [391, 282] width 633 height 100
drag, startPoint x: 218, startPoint y: 254, endPoint x: 253, endPoint y: 250, distance: 34.9
copy span "89125805117"
click at [1111, 554] on span at bounding box center [1115, 557] width 18 height 16
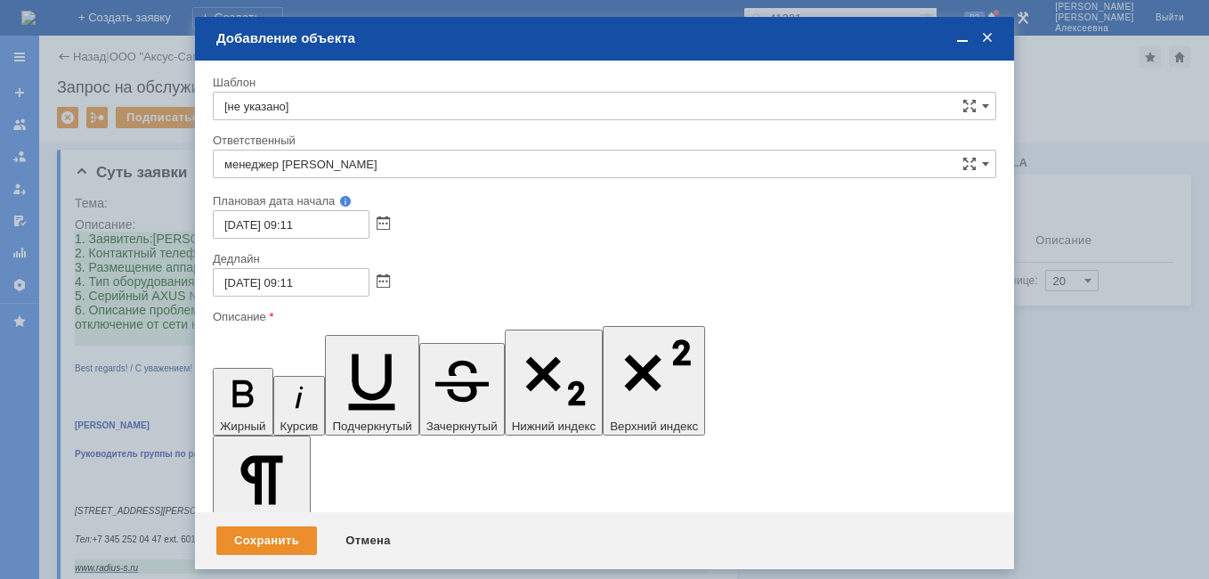
drag, startPoint x: 997, startPoint y: 5150, endPoint x: 1221, endPoint y: 5510, distance: 423.5
click at [256, 527] on div "Сохранить" at bounding box center [266, 540] width 101 height 28
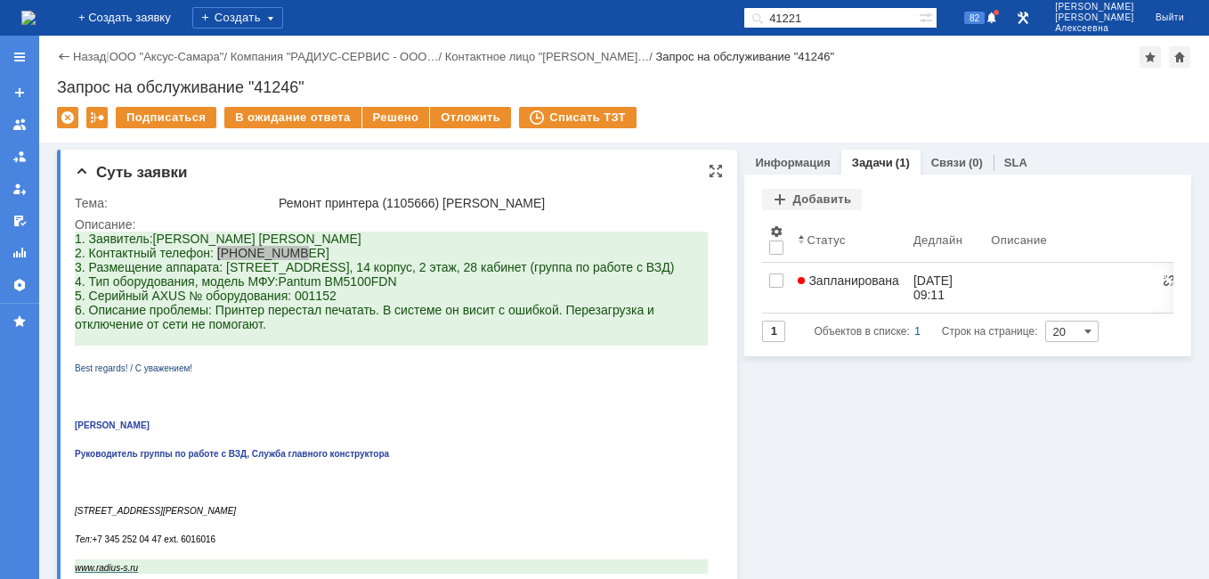
scroll to position [0, 0]
drag, startPoint x: 291, startPoint y: 84, endPoint x: 261, endPoint y: 83, distance: 30.3
click at [261, 83] on div "Запрос на обслуживание "41246"" at bounding box center [624, 87] width 1134 height 18
drag, startPoint x: 263, startPoint y: 83, endPoint x: 435, endPoint y: 75, distance: 172.9
click at [435, 75] on div "Назад | ООО "Аксус-Самара" / Компания "РАДИУС-СЕРВИС - ООО… / Контактное лицо "…" at bounding box center [624, 89] width 1170 height 107
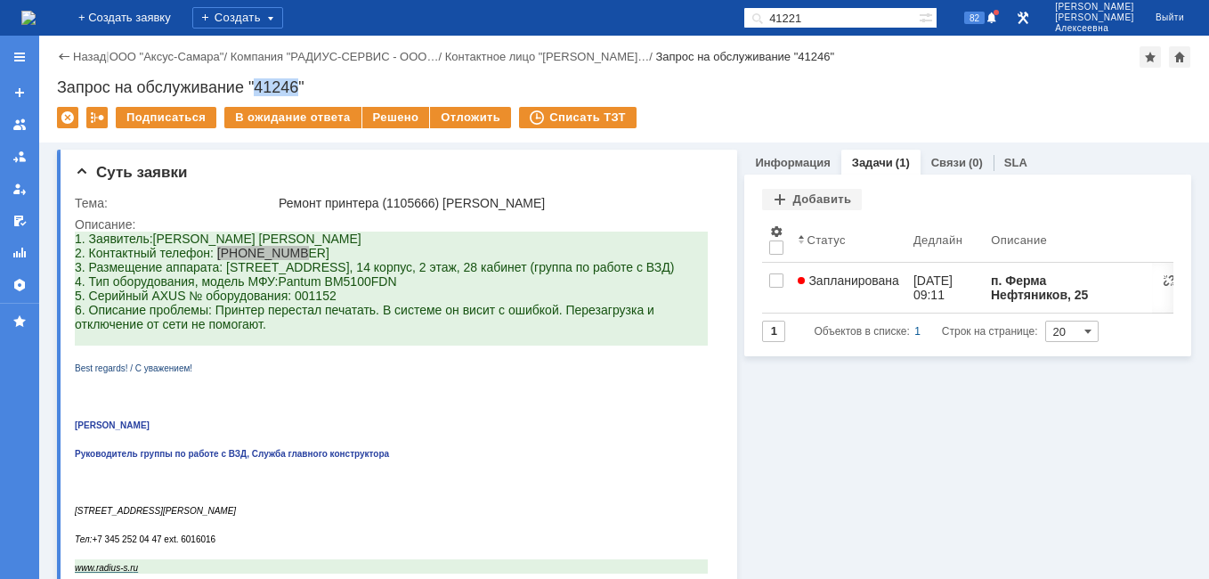
drag, startPoint x: 256, startPoint y: 85, endPoint x: 300, endPoint y: 90, distance: 44.8
click at [300, 90] on div "Запрос на обслуживание "41246"" at bounding box center [624, 87] width 1134 height 18
drag, startPoint x: 300, startPoint y: 90, endPoint x: 281, endPoint y: 88, distance: 18.8
copy div "41246"
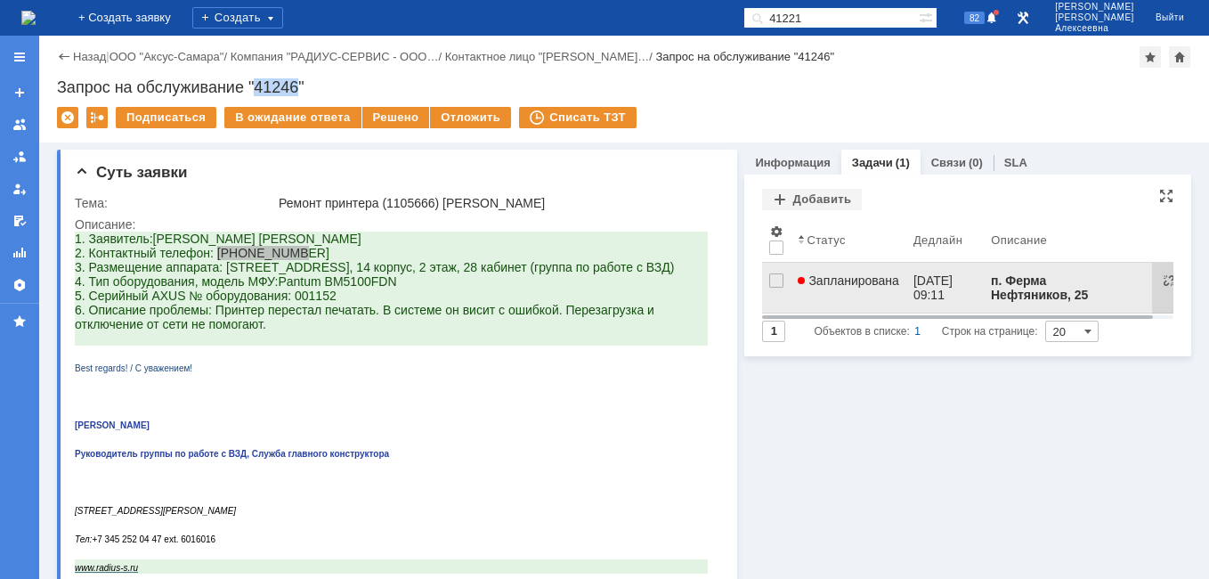
click at [840, 268] on link "Запланирована" at bounding box center [849, 288] width 116 height 50
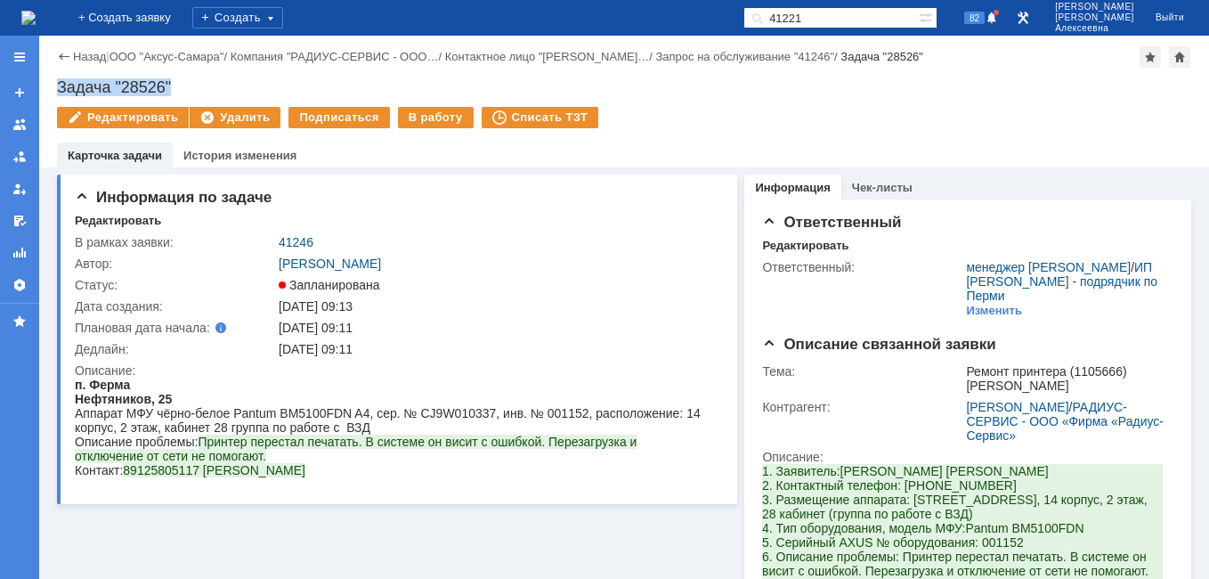
drag, startPoint x: 158, startPoint y: 84, endPoint x: 58, endPoint y: 84, distance: 99.7
click at [58, 84] on div "Задача "28526"" at bounding box center [624, 87] width 1134 height 18
copy div "Задача "28526""
click at [297, 237] on link "41246" at bounding box center [296, 242] width 35 height 14
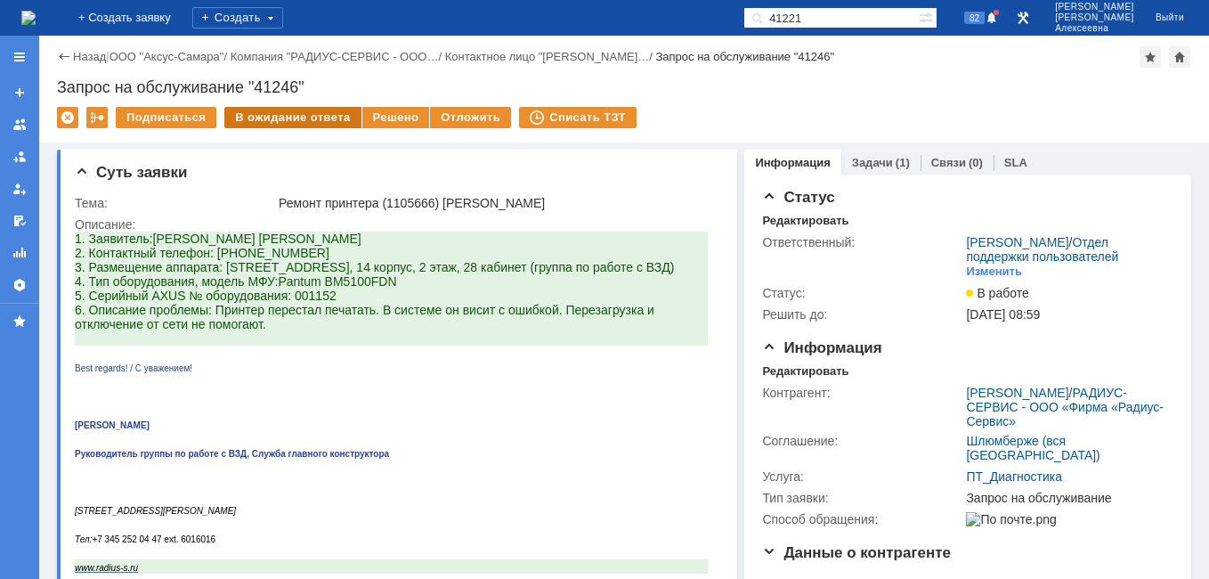
click at [280, 112] on div "В ожидание ответа" at bounding box center [292, 117] width 136 height 21
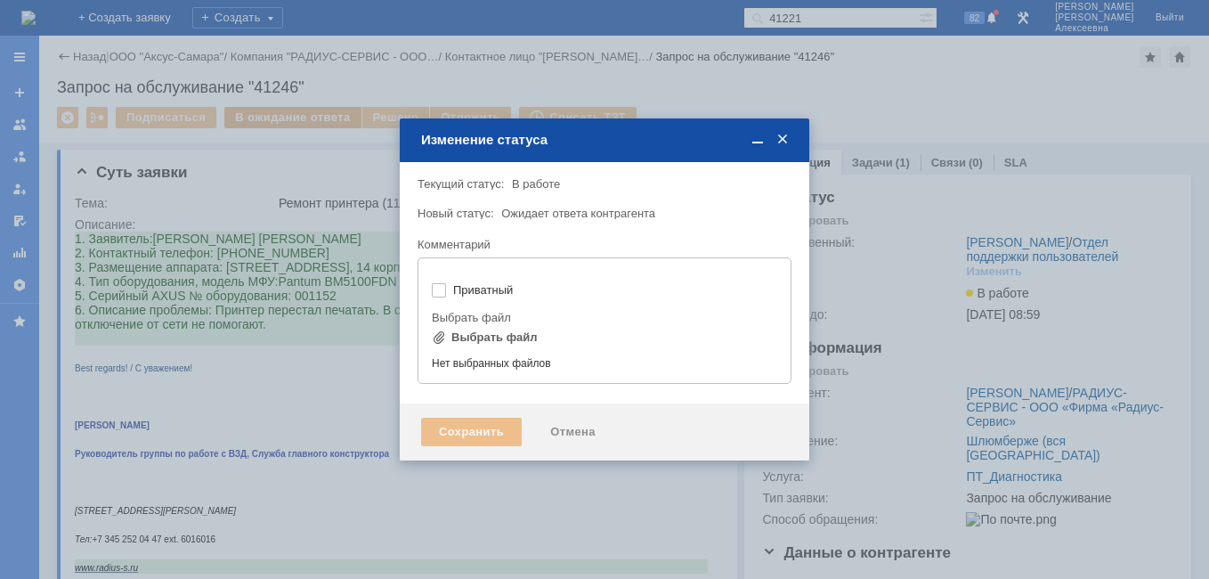
type input "[не указано]"
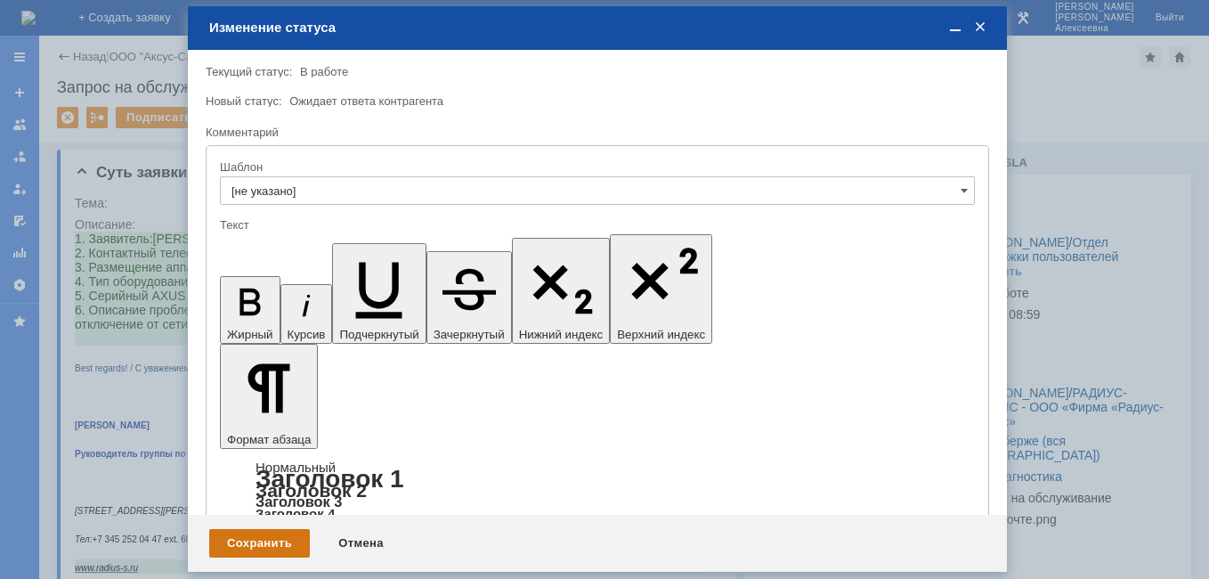
click at [268, 542] on div "Сохранить" at bounding box center [259, 543] width 101 height 28
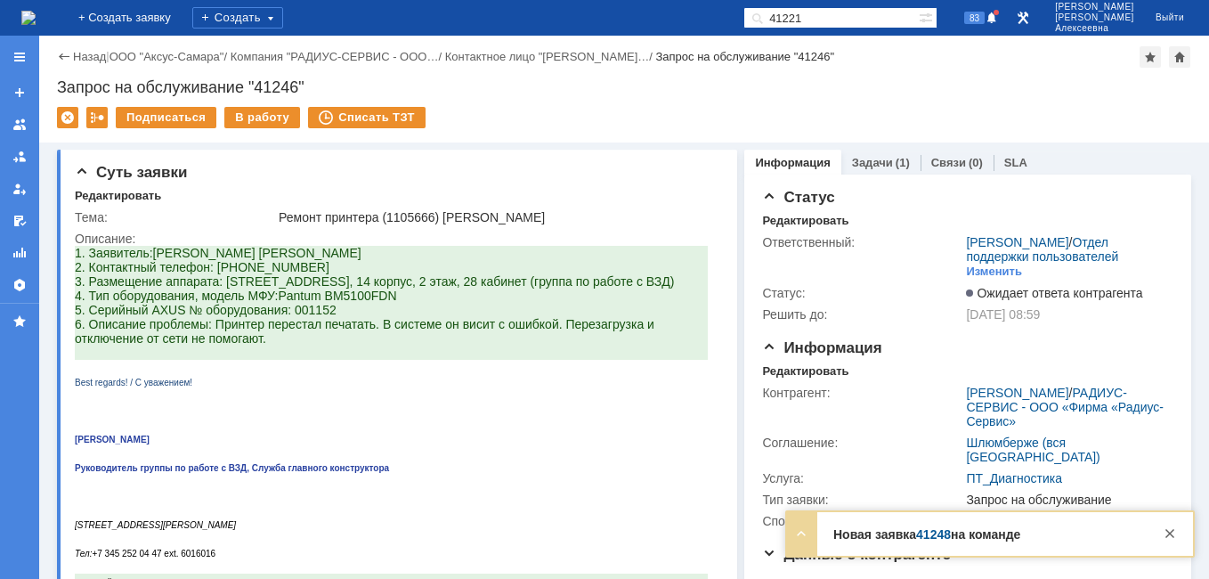
click at [930, 534] on link "41248" at bounding box center [933, 534] width 35 height 14
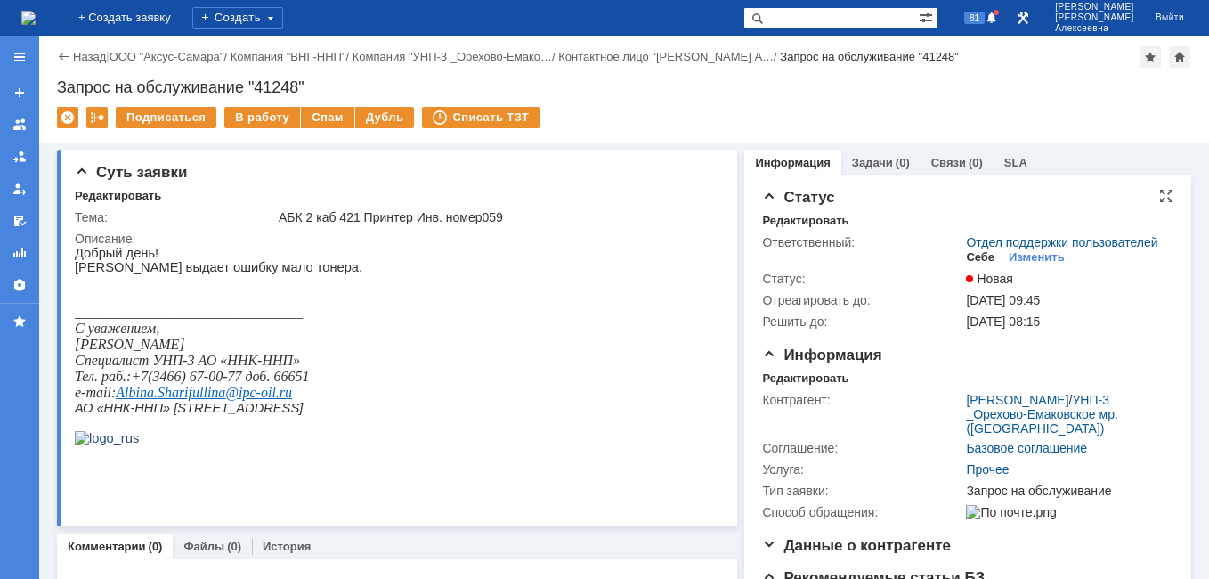
click at [970, 264] on div "Себе" at bounding box center [980, 257] width 28 height 14
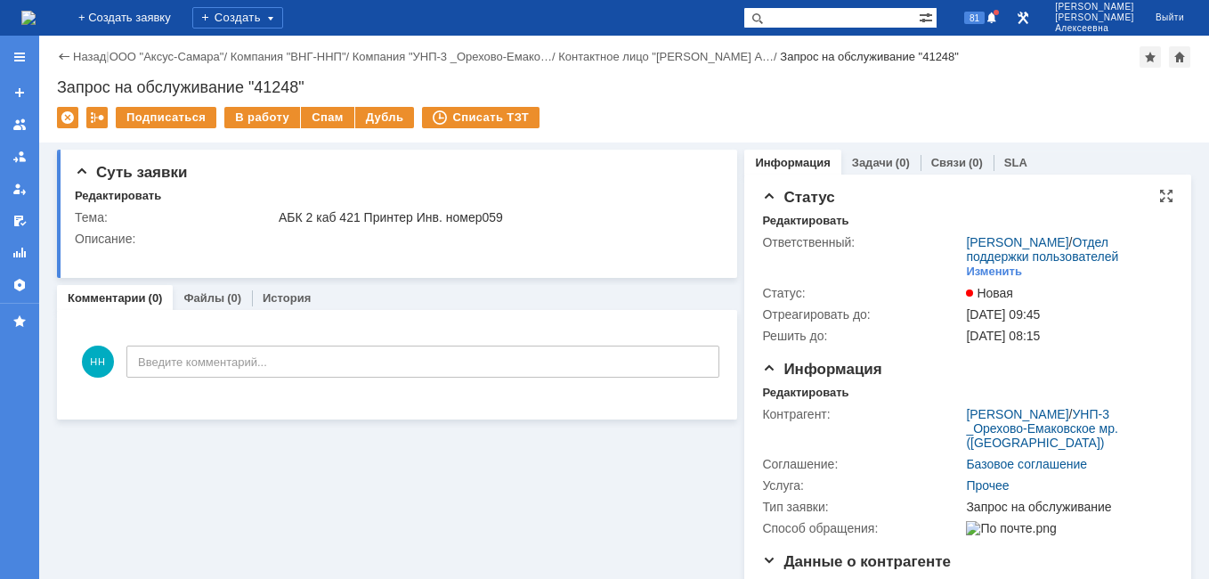
click at [261, 117] on div "В работу" at bounding box center [262, 117] width 76 height 21
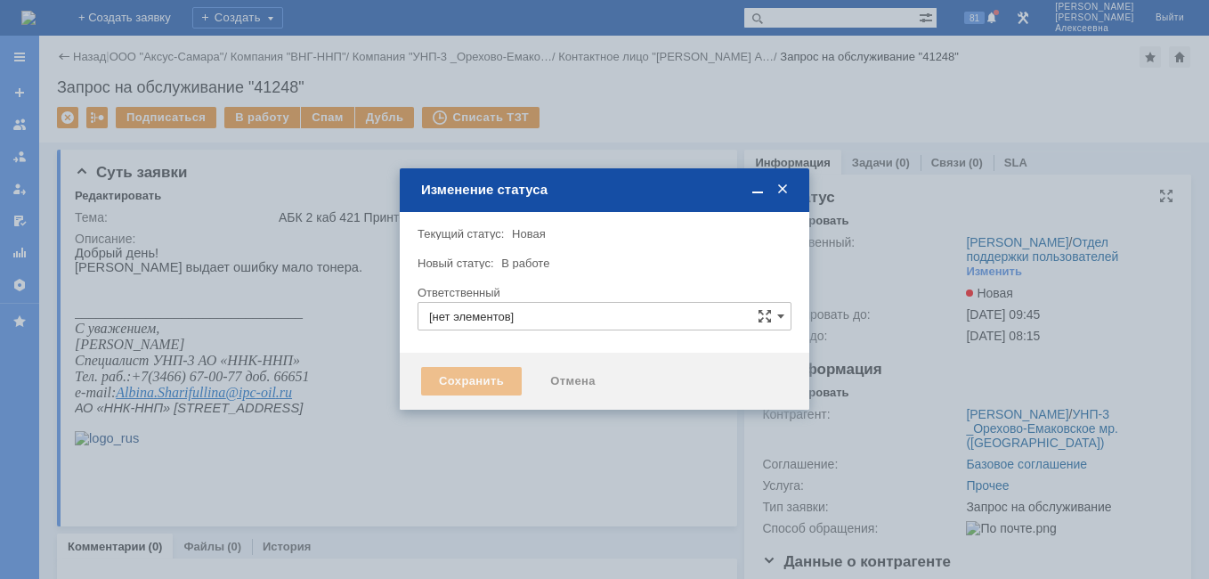
type input "Новоженова Наталья Алексеевна"
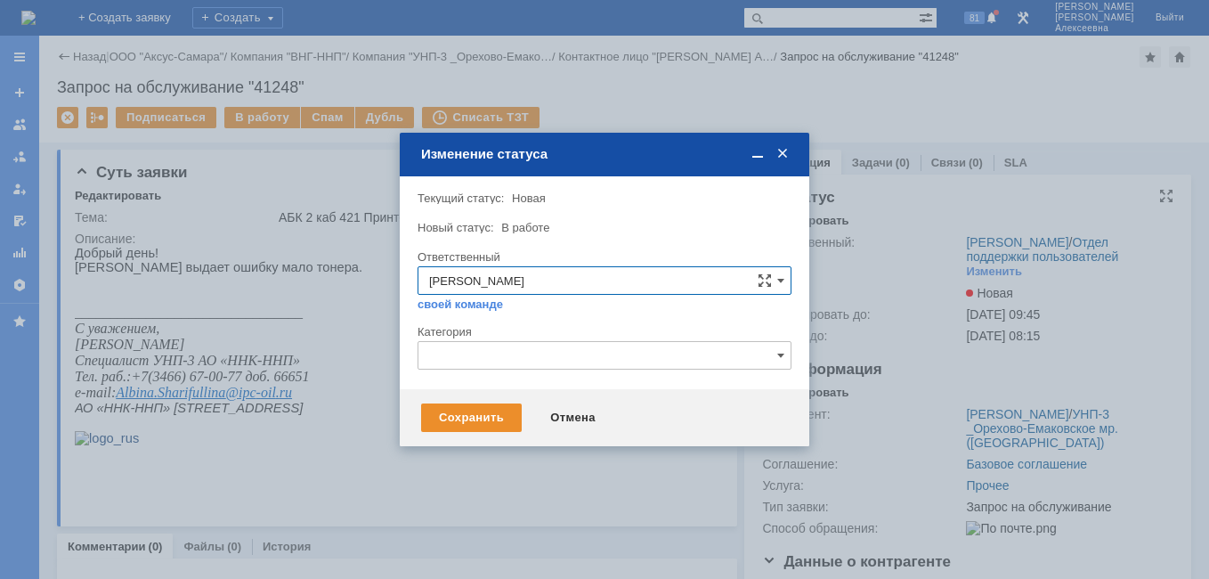
click at [460, 400] on div "Сохранить Отмена" at bounding box center [605, 417] width 410 height 57
click at [454, 420] on div "Сохранить" at bounding box center [471, 417] width 101 height 28
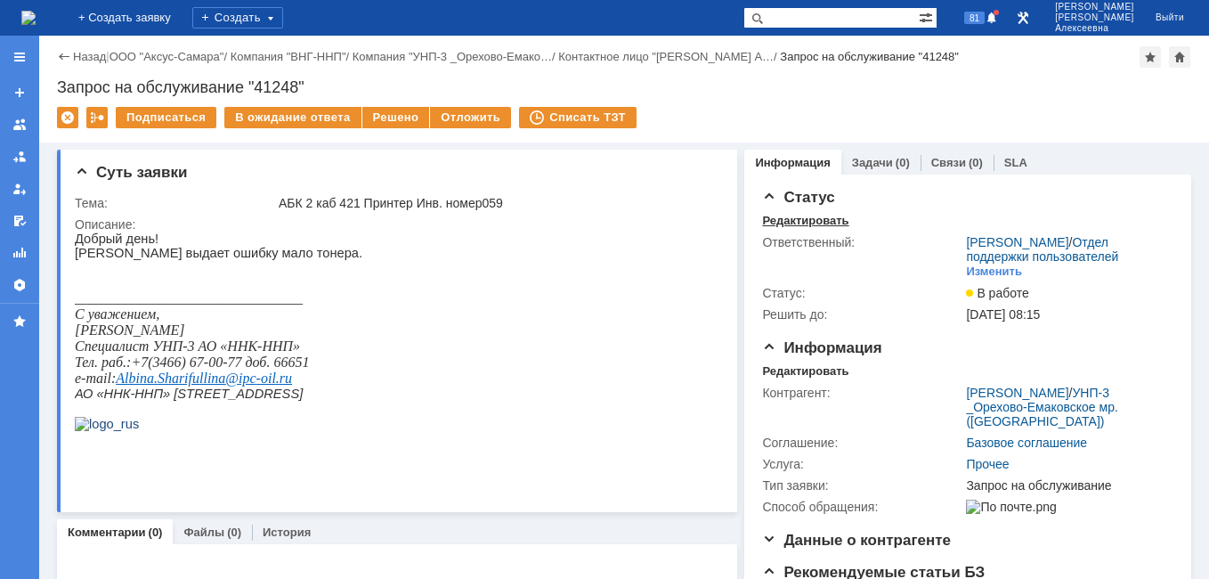
click at [784, 224] on div "Редактировать" at bounding box center [805, 221] width 86 height 14
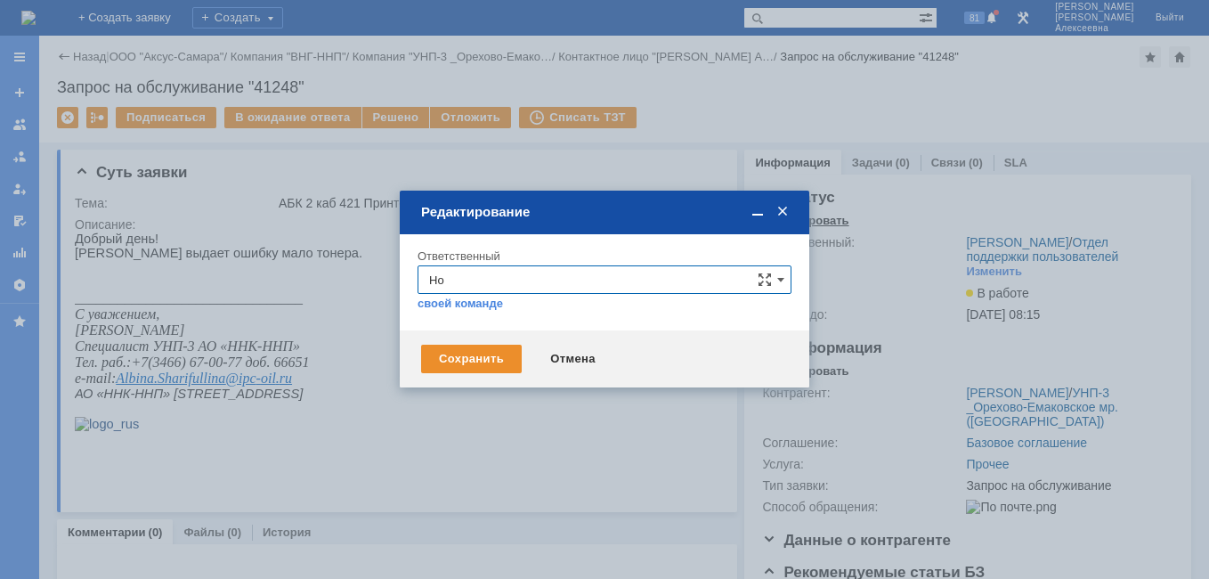
type input "Н"
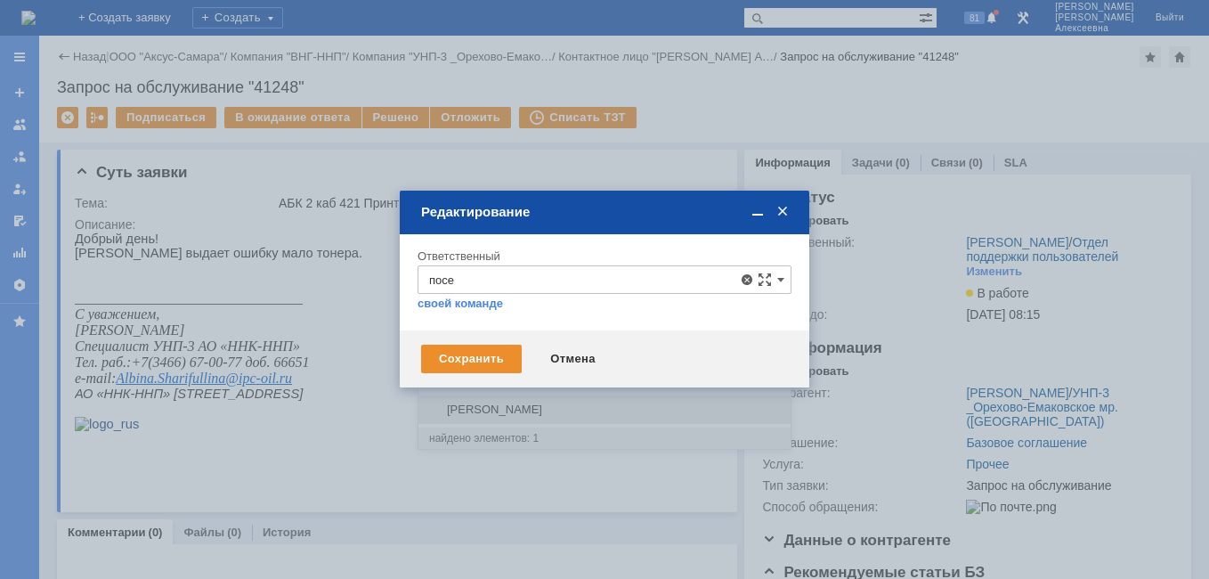
click at [563, 401] on div "Поселённова Виктория Александровна" at bounding box center [605, 409] width 372 height 28
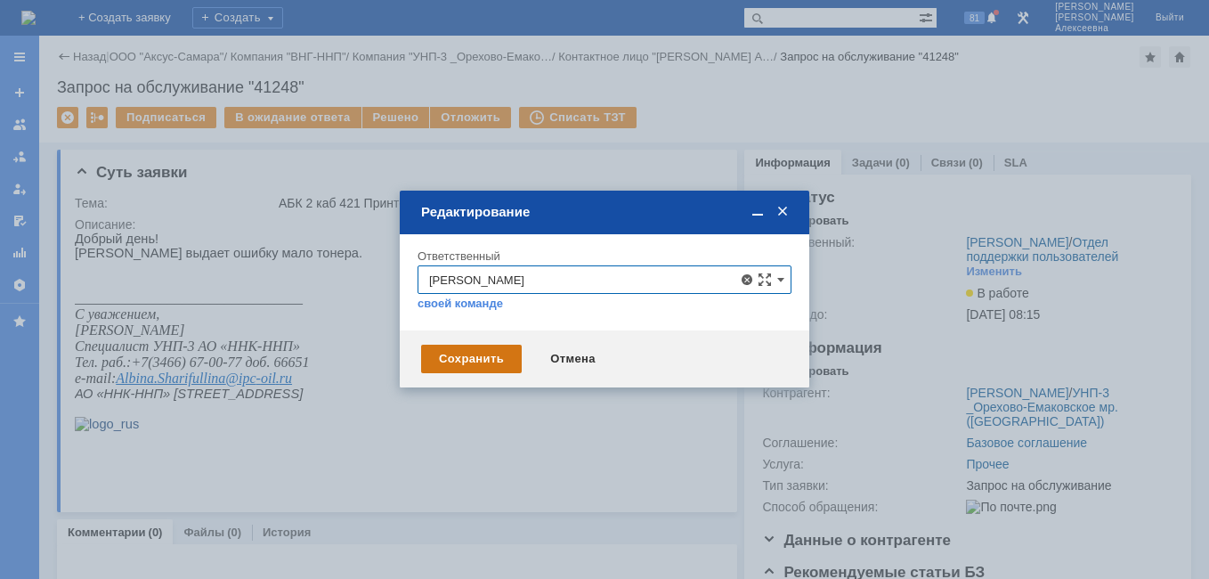
type input "Поселённова Виктория Александровна"
click at [459, 354] on div "Сохранить" at bounding box center [471, 359] width 101 height 28
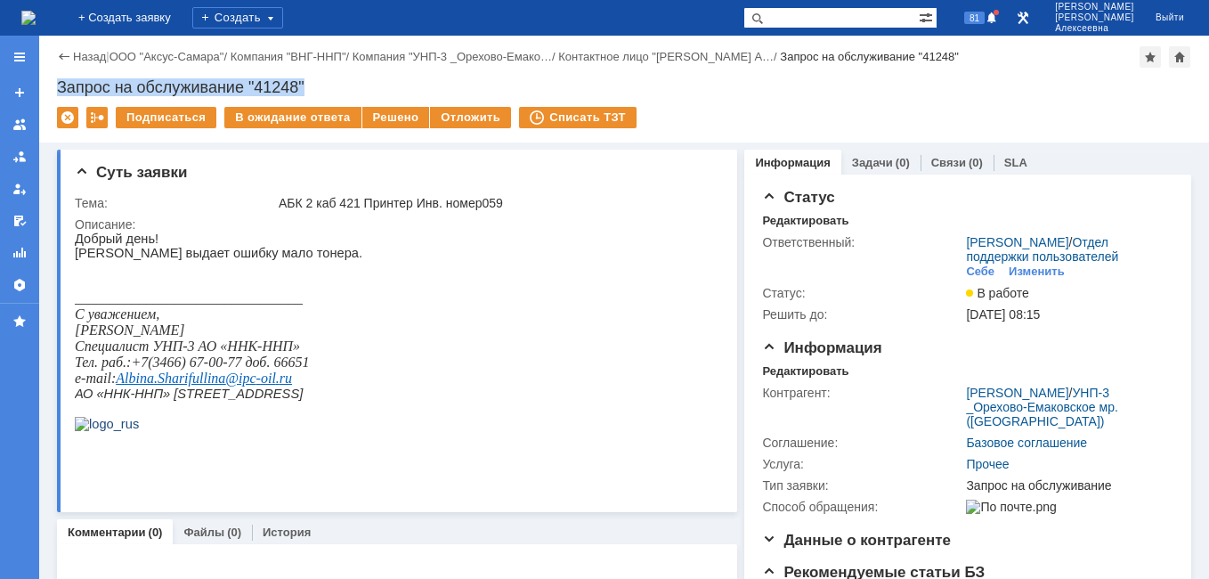
drag, startPoint x: 331, startPoint y: 76, endPoint x: 48, endPoint y: 85, distance: 283.3
click at [48, 85] on div "Назад | ООО "Аксус-Самара" / Компания "ВНГ-ННП" / Компания "УНП-3 _Орехово-Емак…" at bounding box center [624, 89] width 1170 height 107
copy div "Запрос на обслуживание "41248""
click at [36, 21] on img at bounding box center [28, 18] width 14 height 14
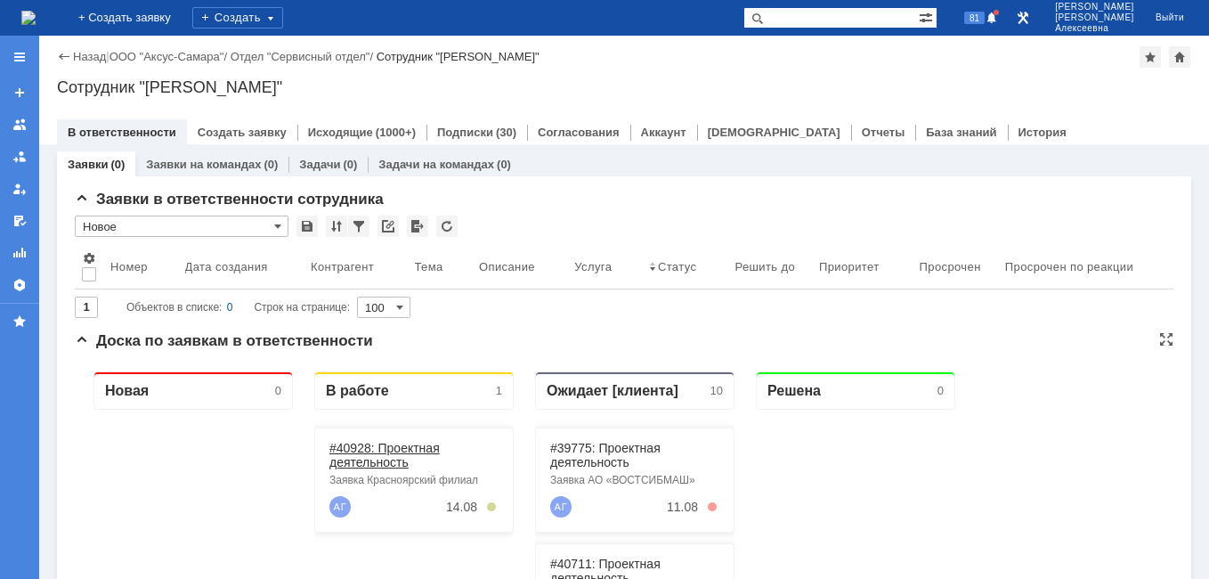
click at [371, 459] on link "#40928: Проектная деятельность" at bounding box center [384, 455] width 110 height 28
